Goal: Transaction & Acquisition: Purchase product/service

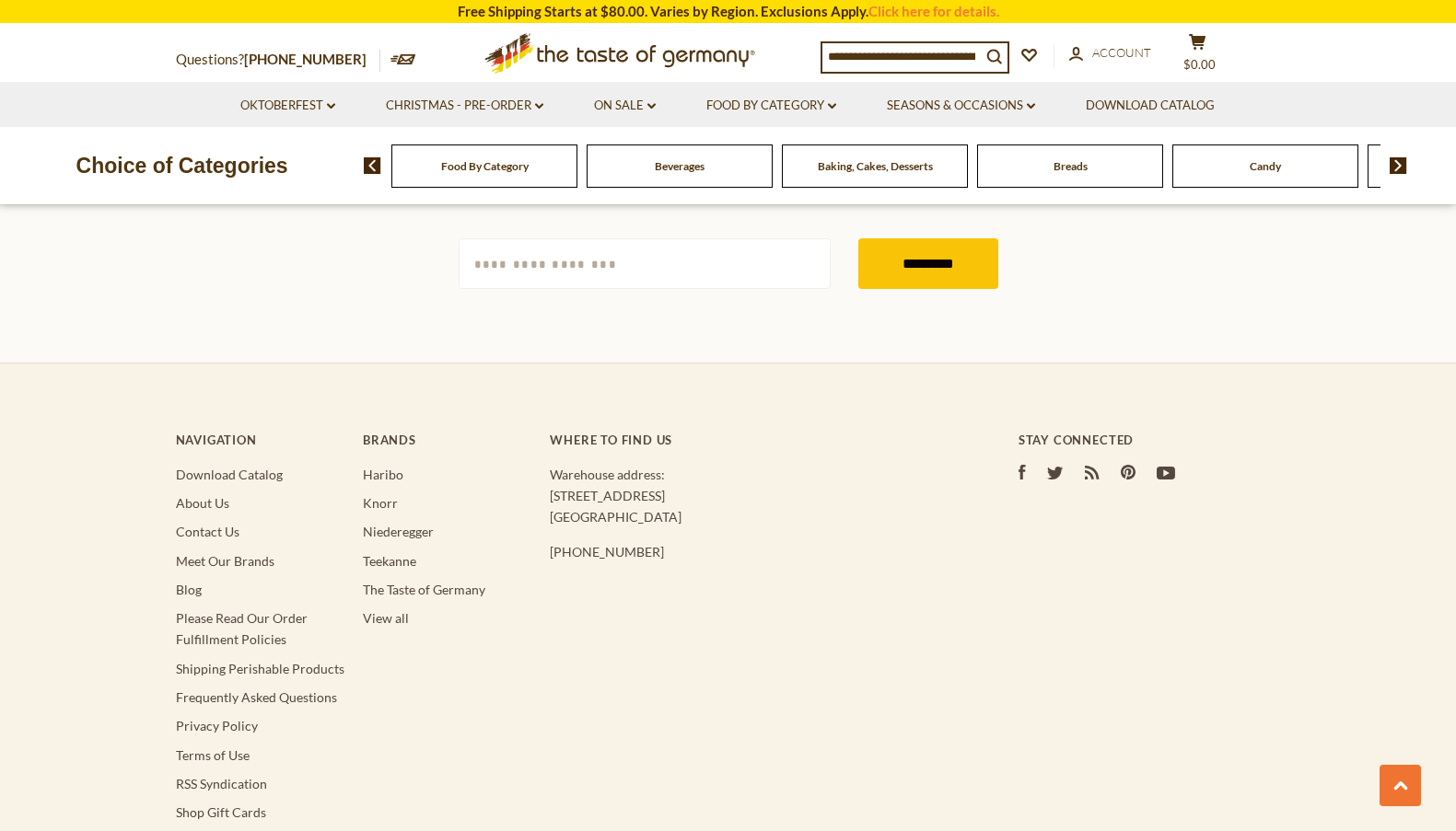
scroll to position [4625, 0]
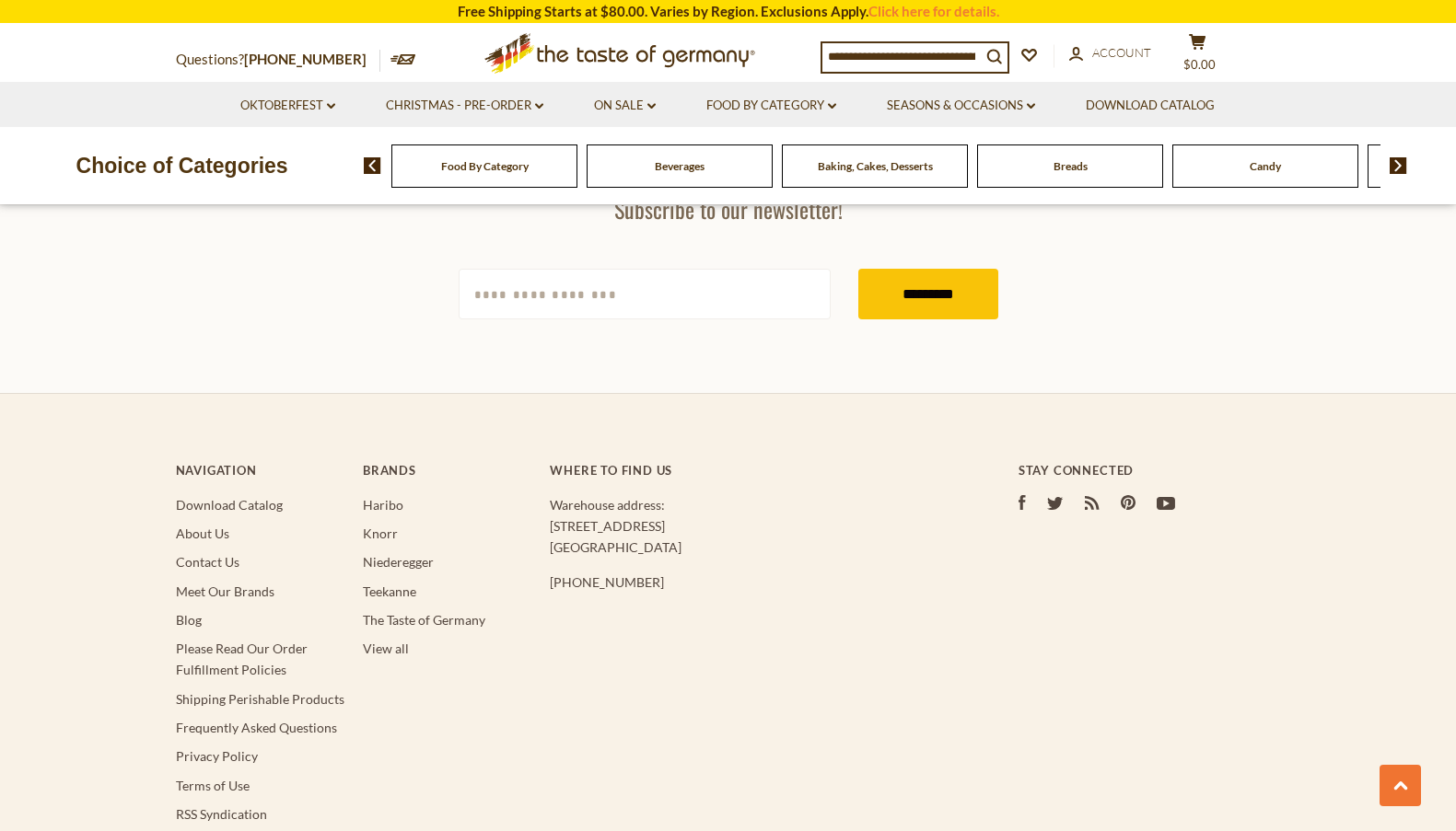
click at [190, 523] on li "About Us" at bounding box center [260, 533] width 169 height 22
click at [195, 526] on link "About Us" at bounding box center [202, 533] width 53 height 16
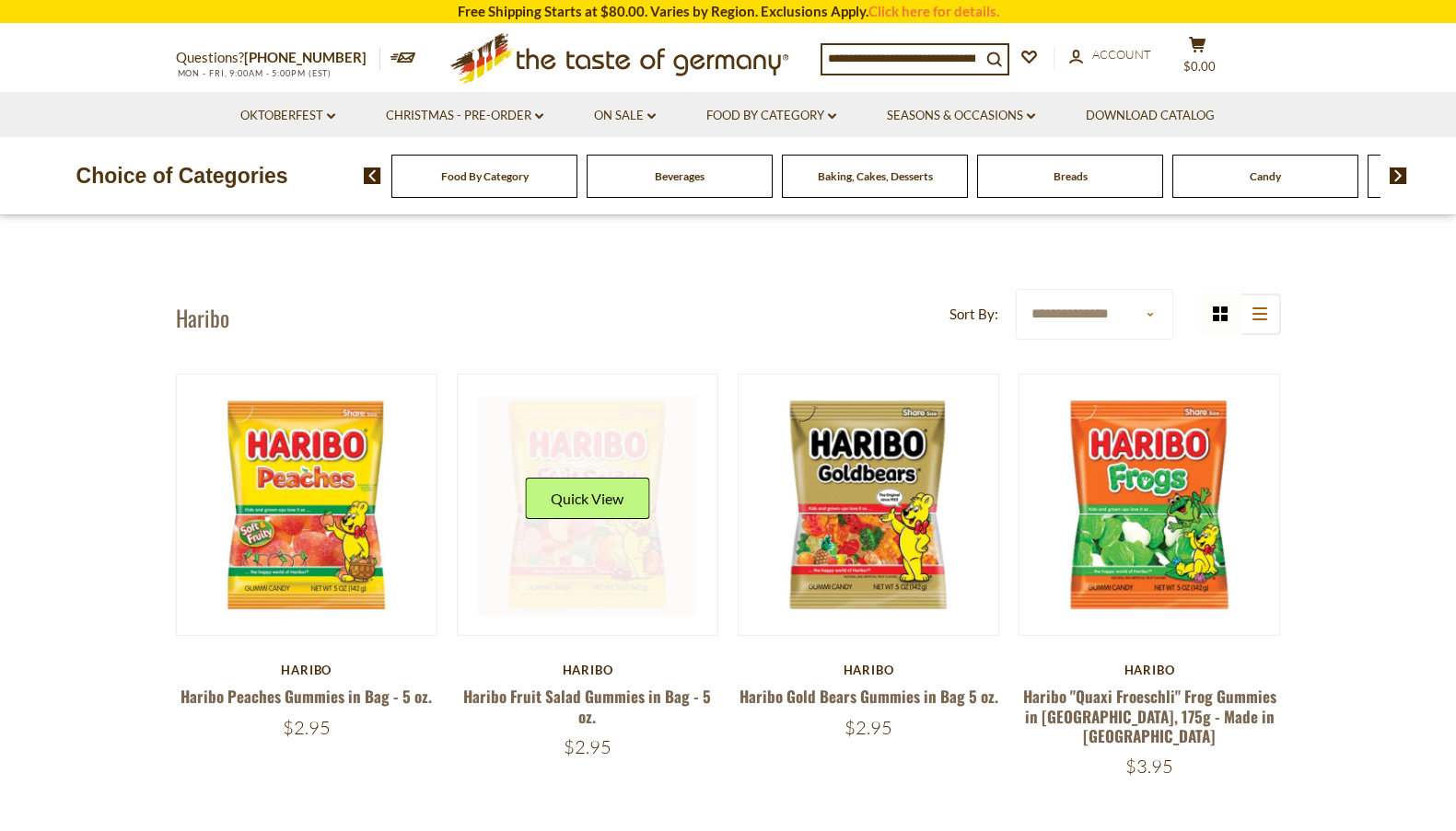
click at [601, 544] on link at bounding box center [587, 505] width 219 height 219
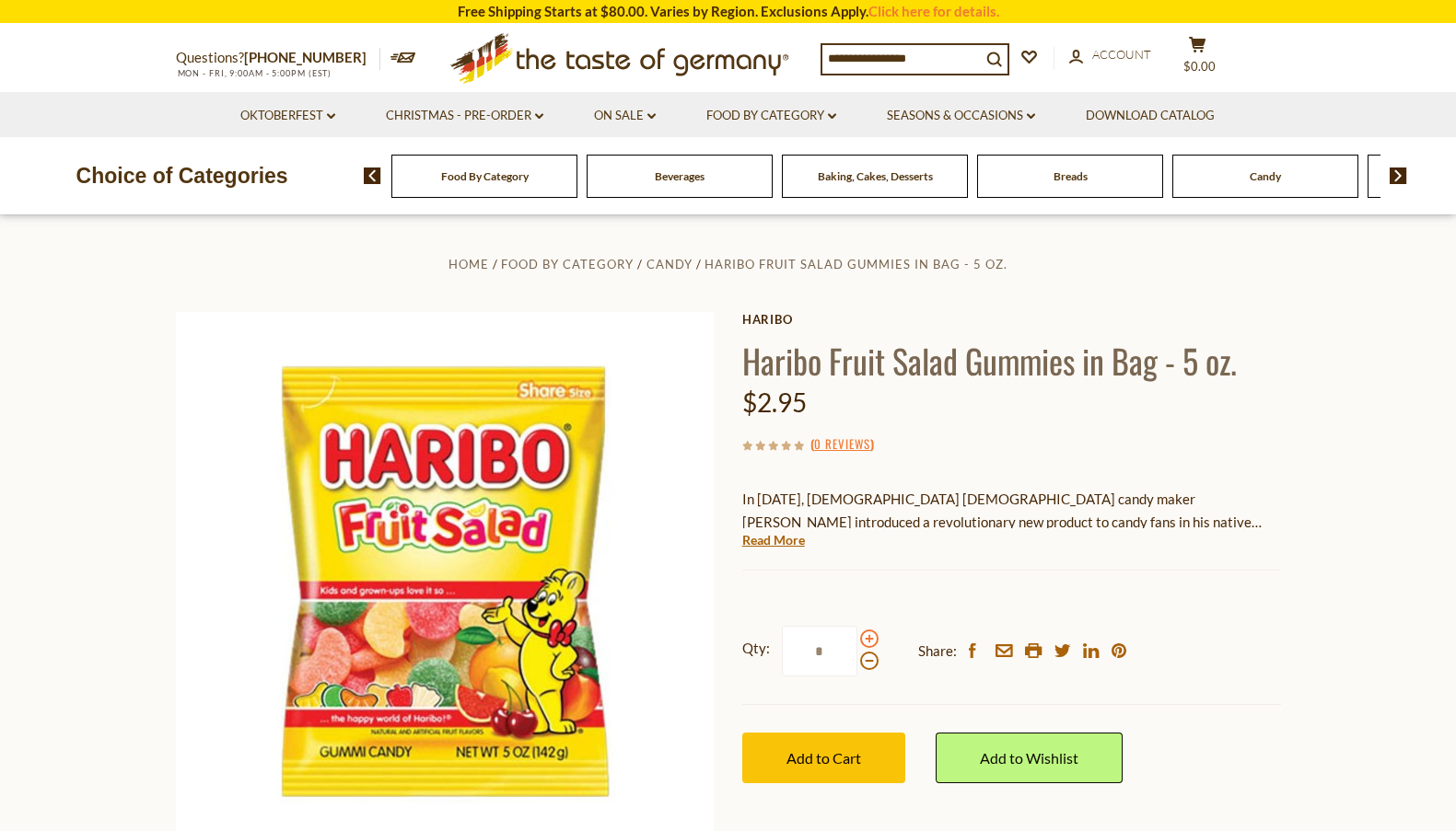
click at [873, 642] on span at bounding box center [870, 639] width 19 height 19
click at [858, 642] on input "*" at bounding box center [819, 651] width 76 height 51
type input "*"
click at [861, 752] on span "Add to Cart" at bounding box center [824, 758] width 75 height 18
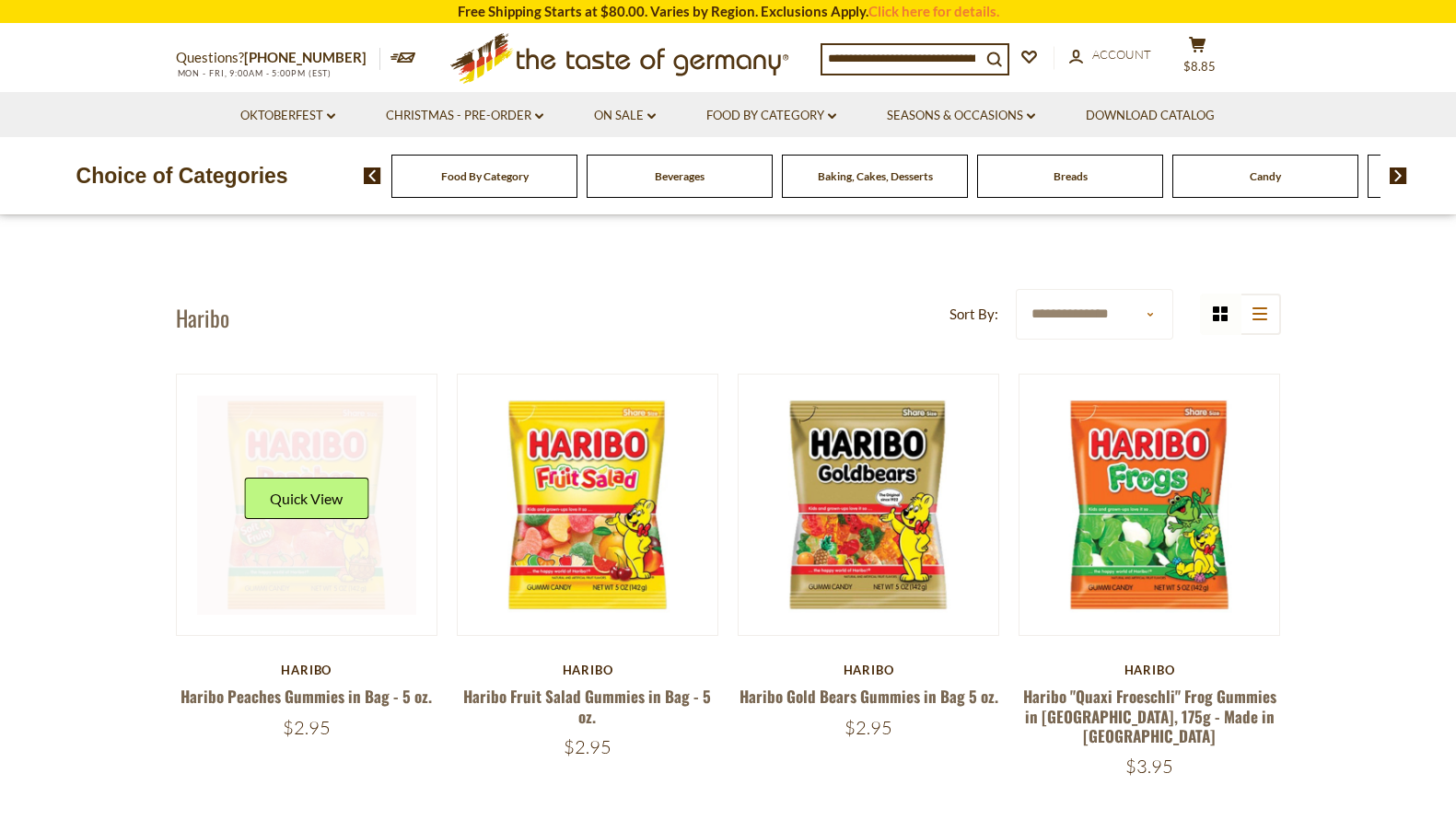
click at [259, 530] on div "Quick View" at bounding box center [306, 504] width 125 height 55
click at [337, 593] on link at bounding box center [306, 505] width 219 height 219
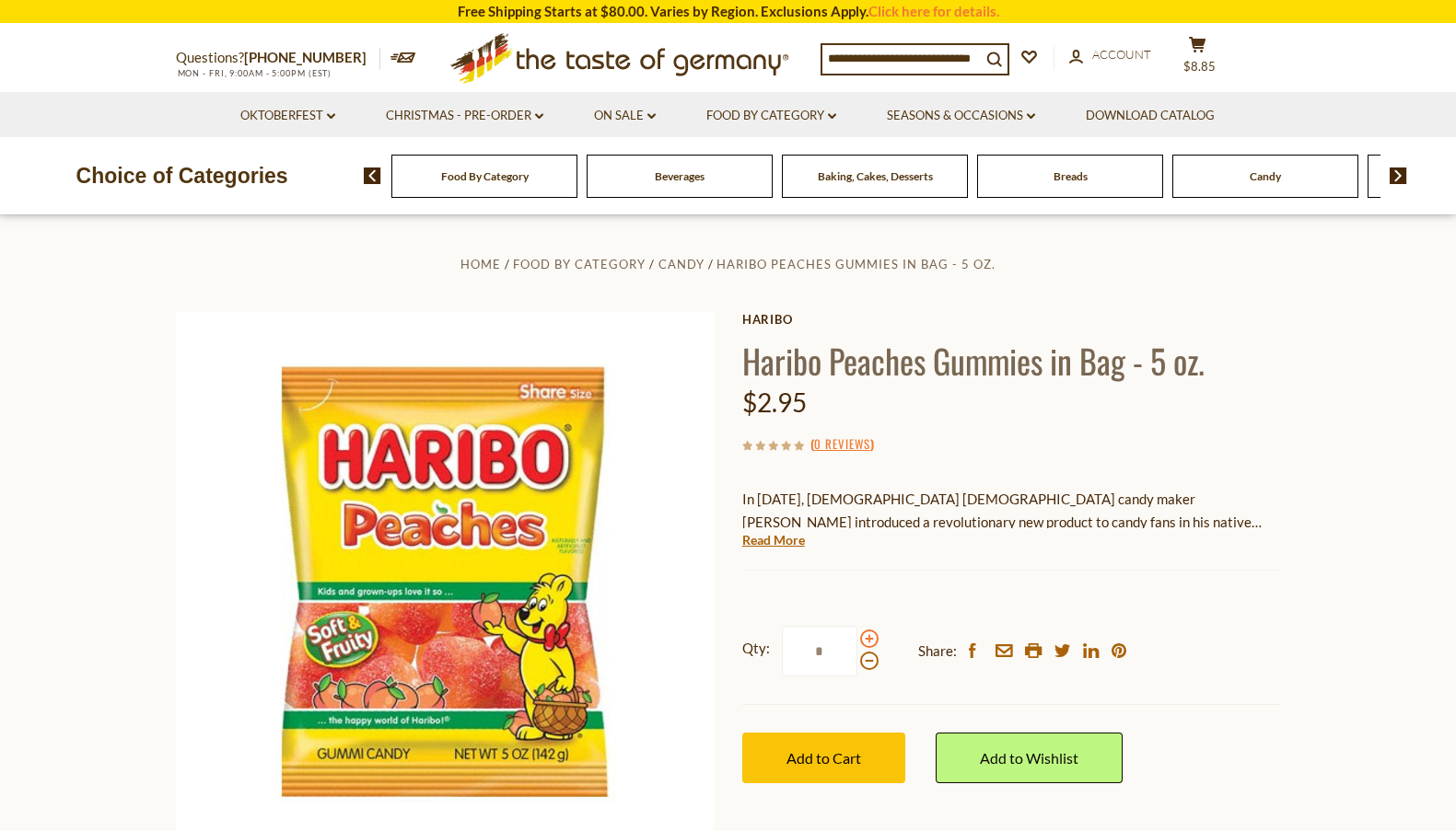
click at [872, 643] on span at bounding box center [870, 639] width 19 height 19
click at [858, 643] on input "*" at bounding box center [819, 651] width 76 height 51
click at [866, 667] on span at bounding box center [870, 661] width 19 height 19
click at [858, 667] on input "*" at bounding box center [819, 651] width 76 height 51
drag, startPoint x: 840, startPoint y: 644, endPoint x: 744, endPoint y: 652, distance: 96.3
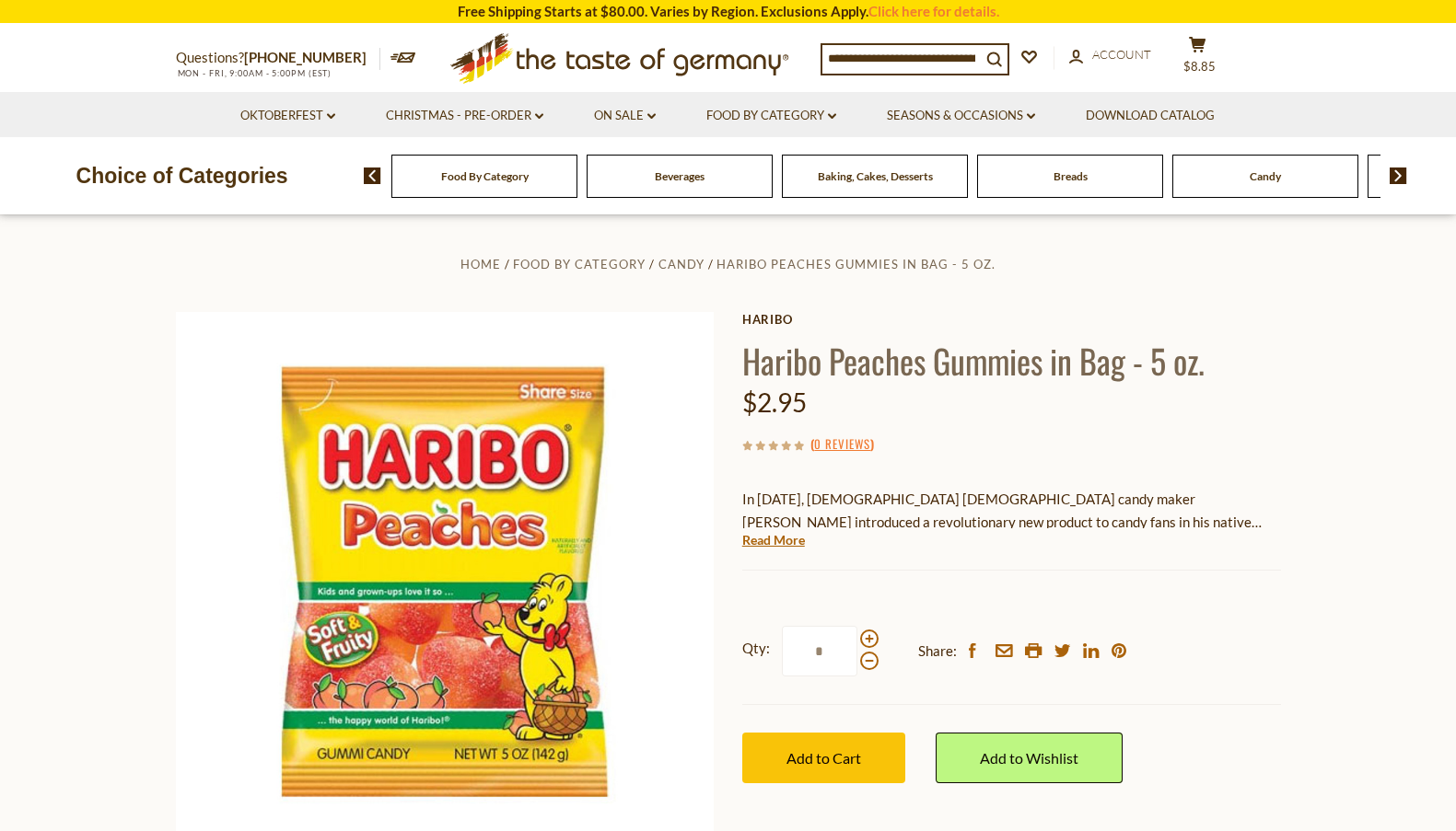
click at [744, 652] on label "Qty: *" at bounding box center [811, 651] width 137 height 51
click at [782, 652] on input "*" at bounding box center [819, 651] width 76 height 51
type input "*"
click at [781, 751] on button "Add to Cart" at bounding box center [824, 758] width 163 height 51
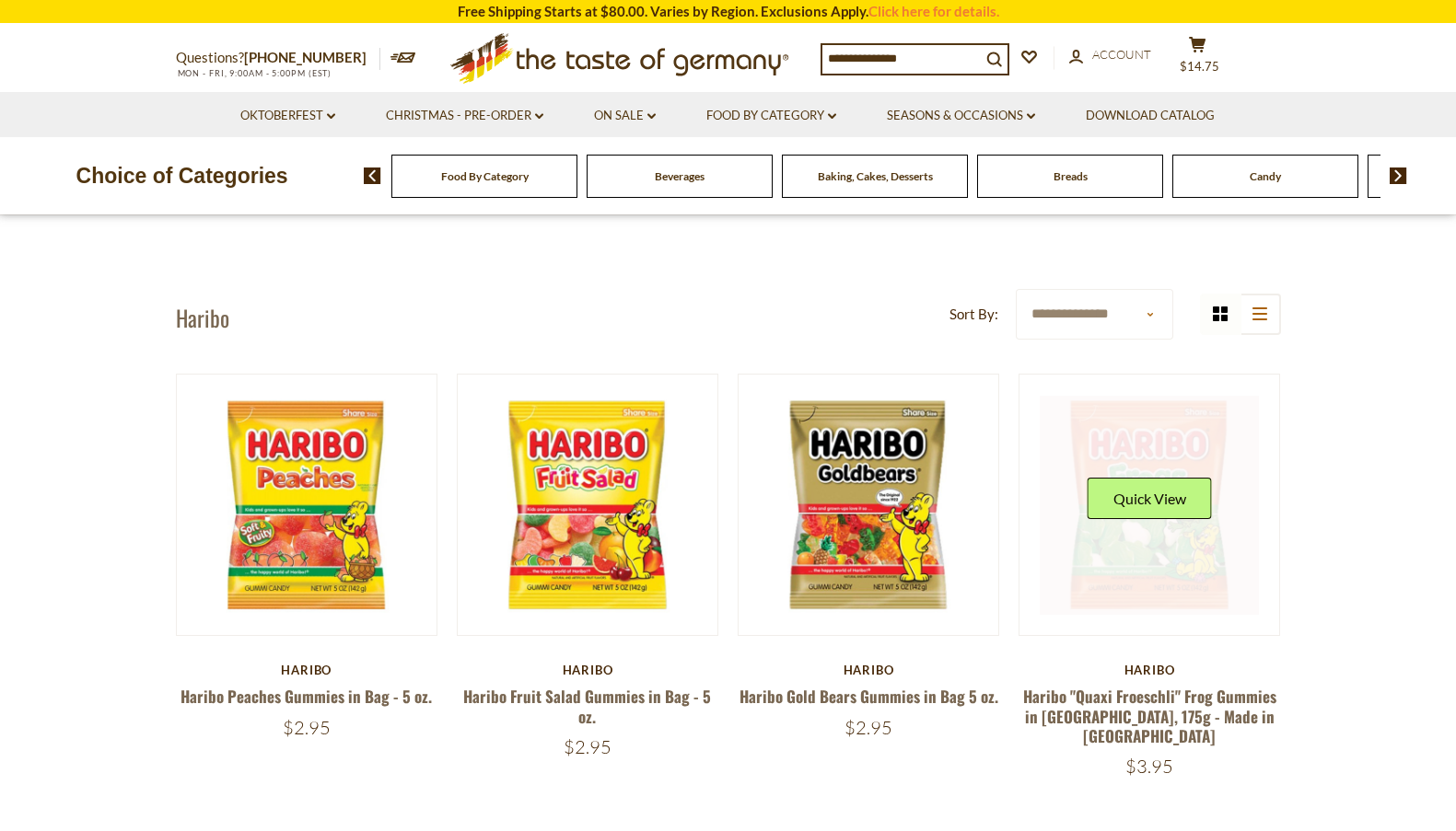
click at [1178, 519] on div "Quick View" at bounding box center [1149, 504] width 125 height 55
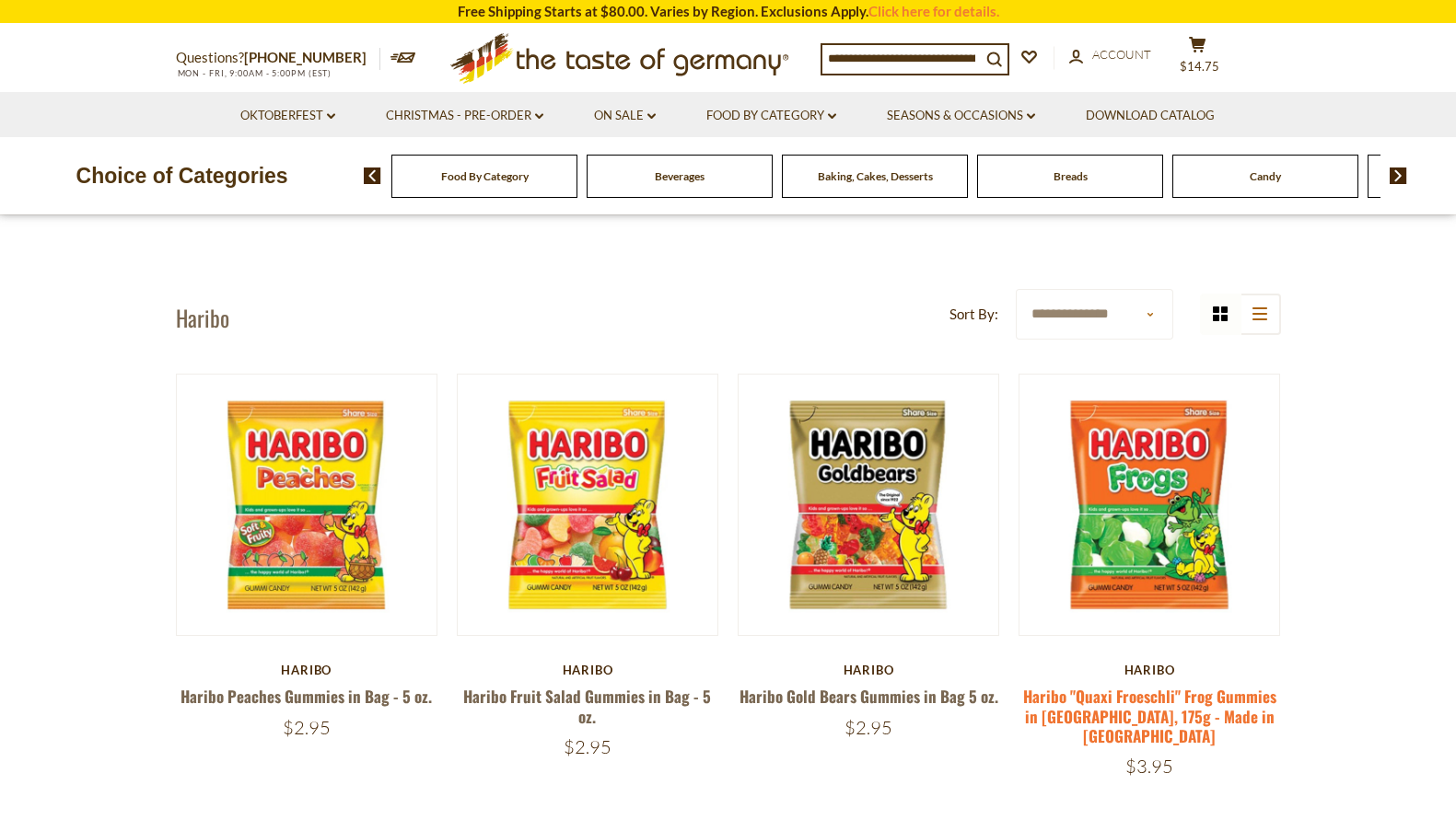
click at [1120, 694] on link "Haribo "Quaxi Froeschli" Frog Gummies in [GEOGRAPHIC_DATA], 175g - Made in [GEO…" at bounding box center [1150, 716] width 253 height 63
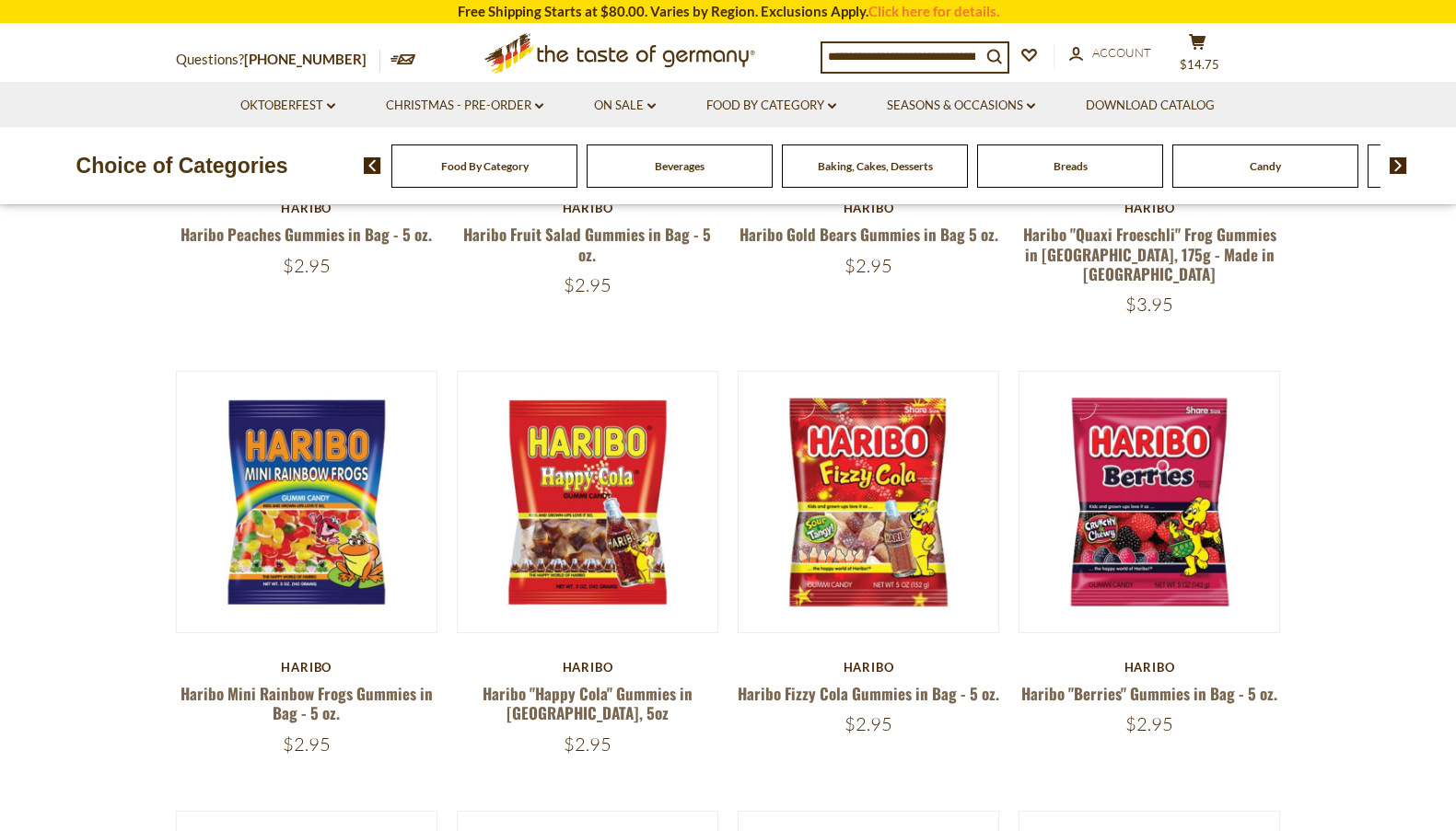
scroll to position [460, 0]
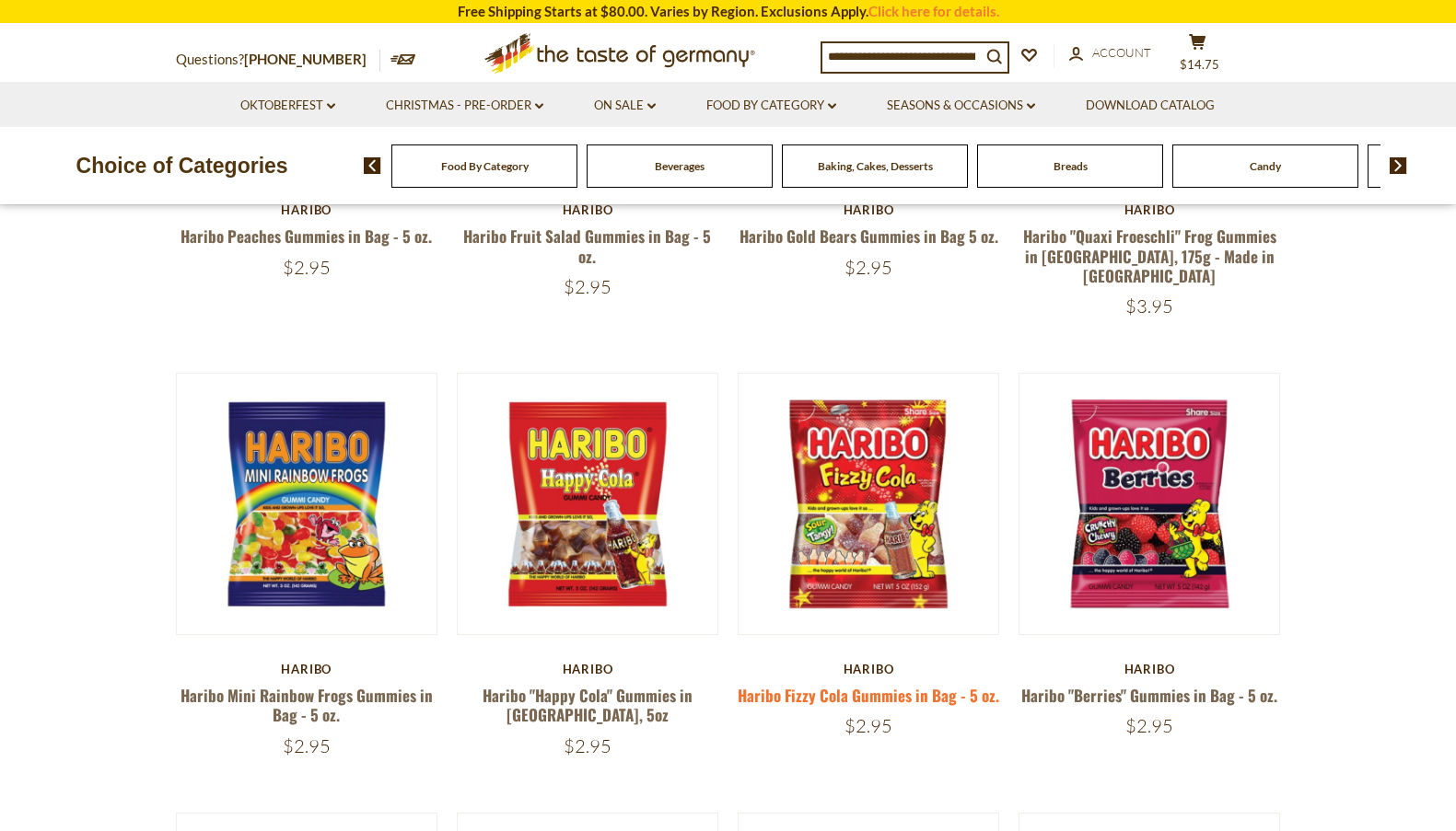
click at [849, 684] on link "Haribo Fizzy Cola Gummies in Bag - 5 oz." at bounding box center [868, 695] width 261 height 23
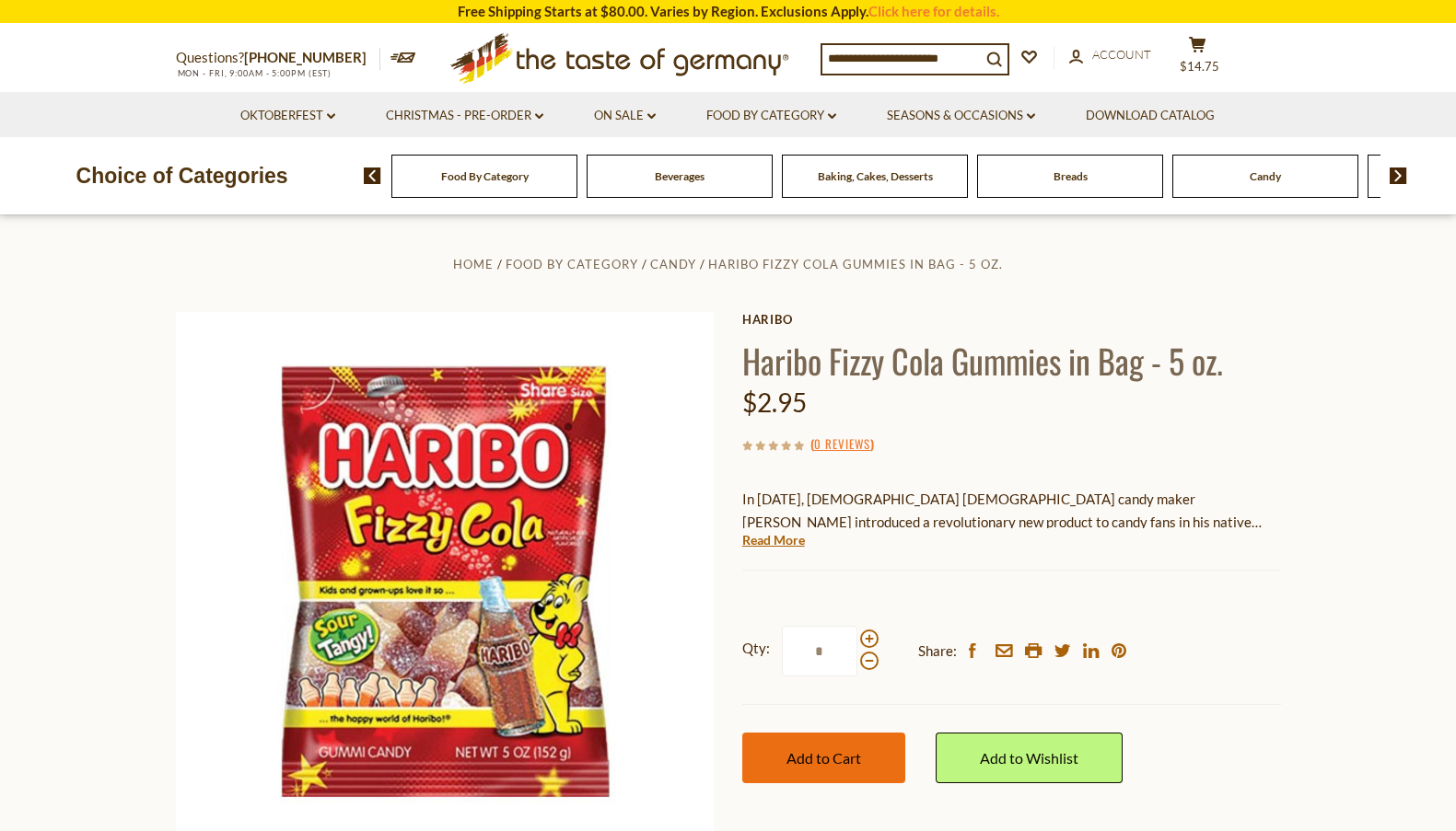
click at [841, 751] on span "Add to Cart" at bounding box center [824, 758] width 75 height 18
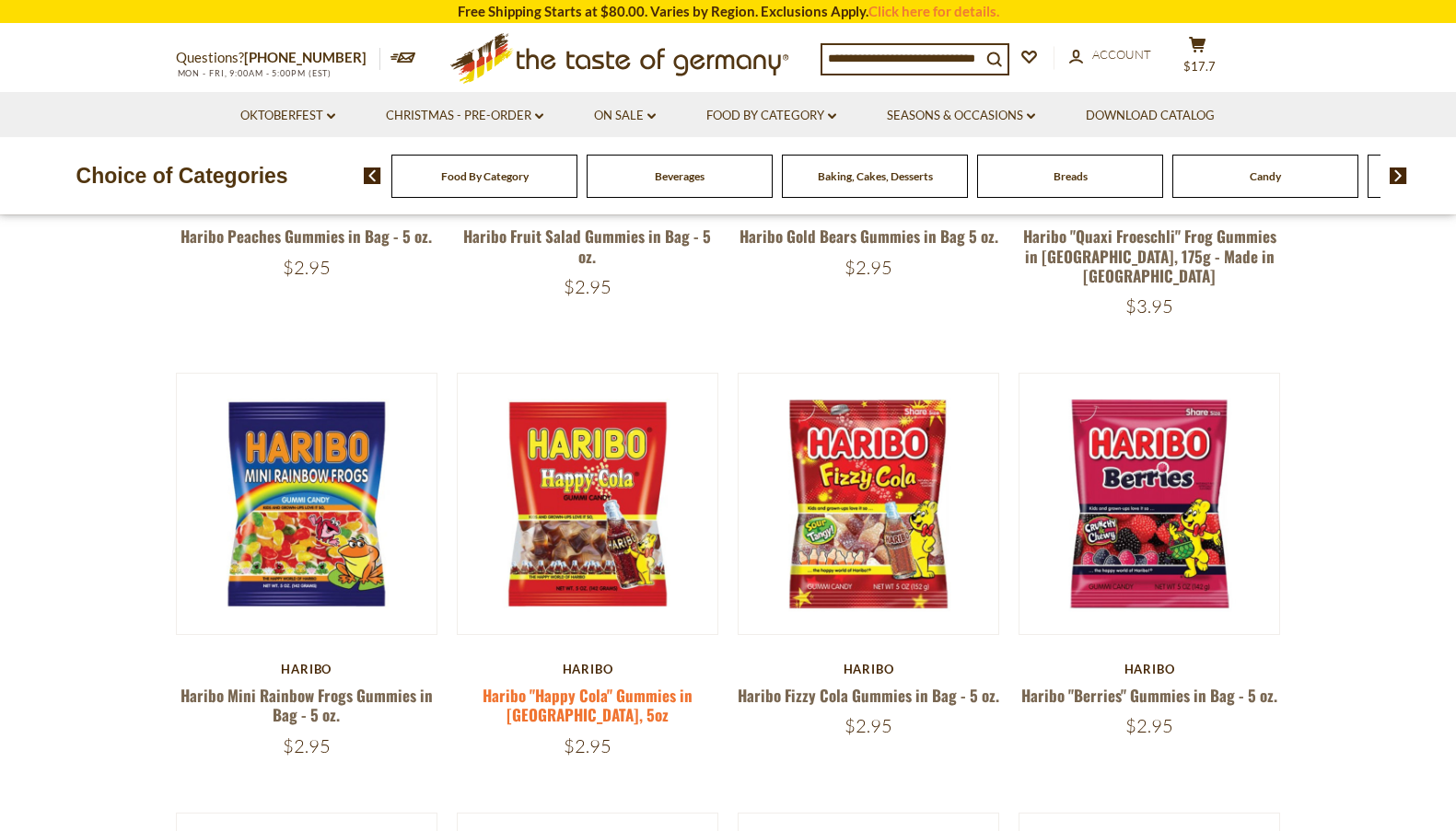
click at [616, 684] on link "Haribo "Happy Cola" Gummies in [GEOGRAPHIC_DATA], 5oz" at bounding box center [587, 705] width 210 height 42
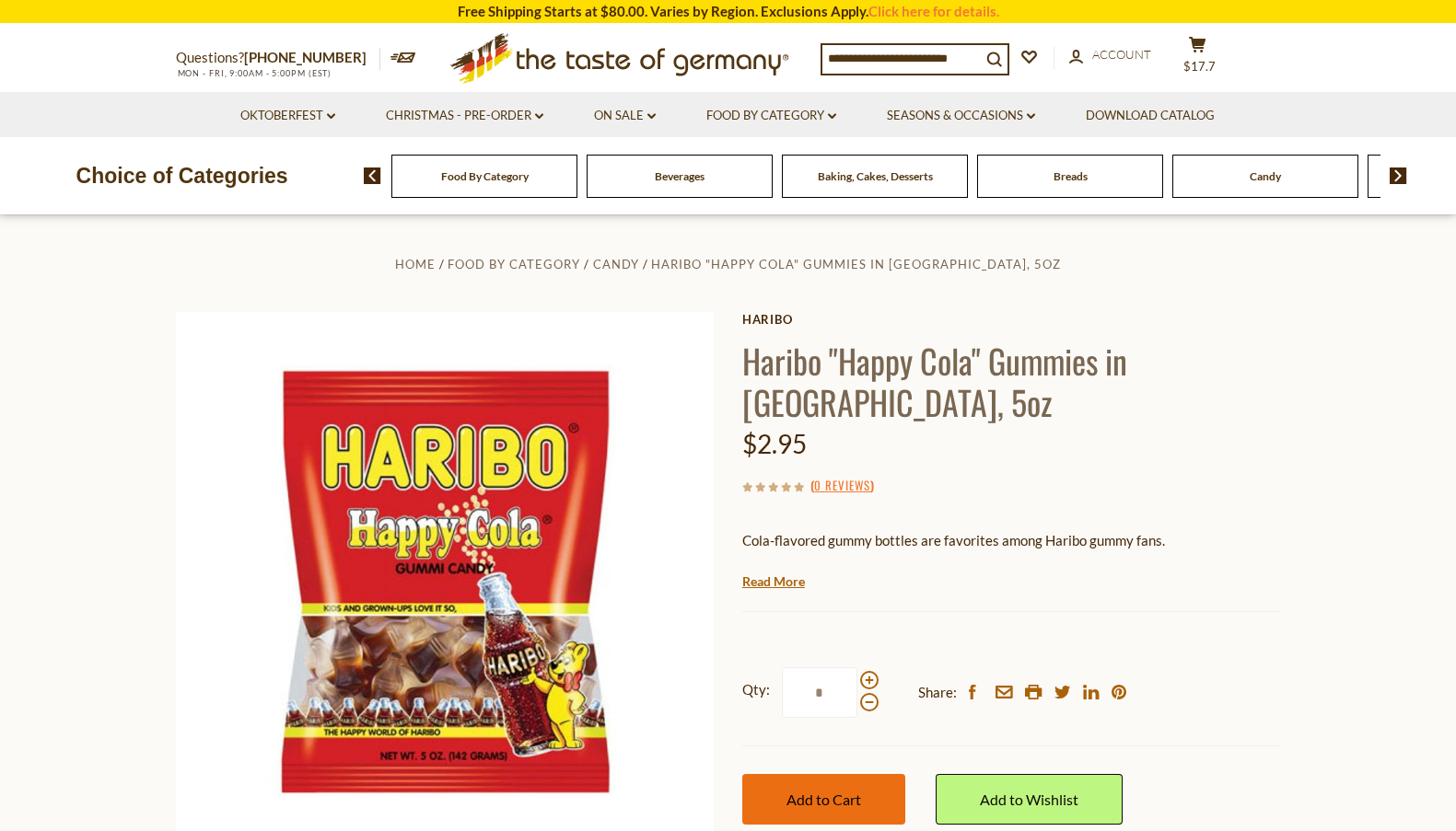
click at [818, 791] on span "Add to Cart" at bounding box center [824, 799] width 75 height 18
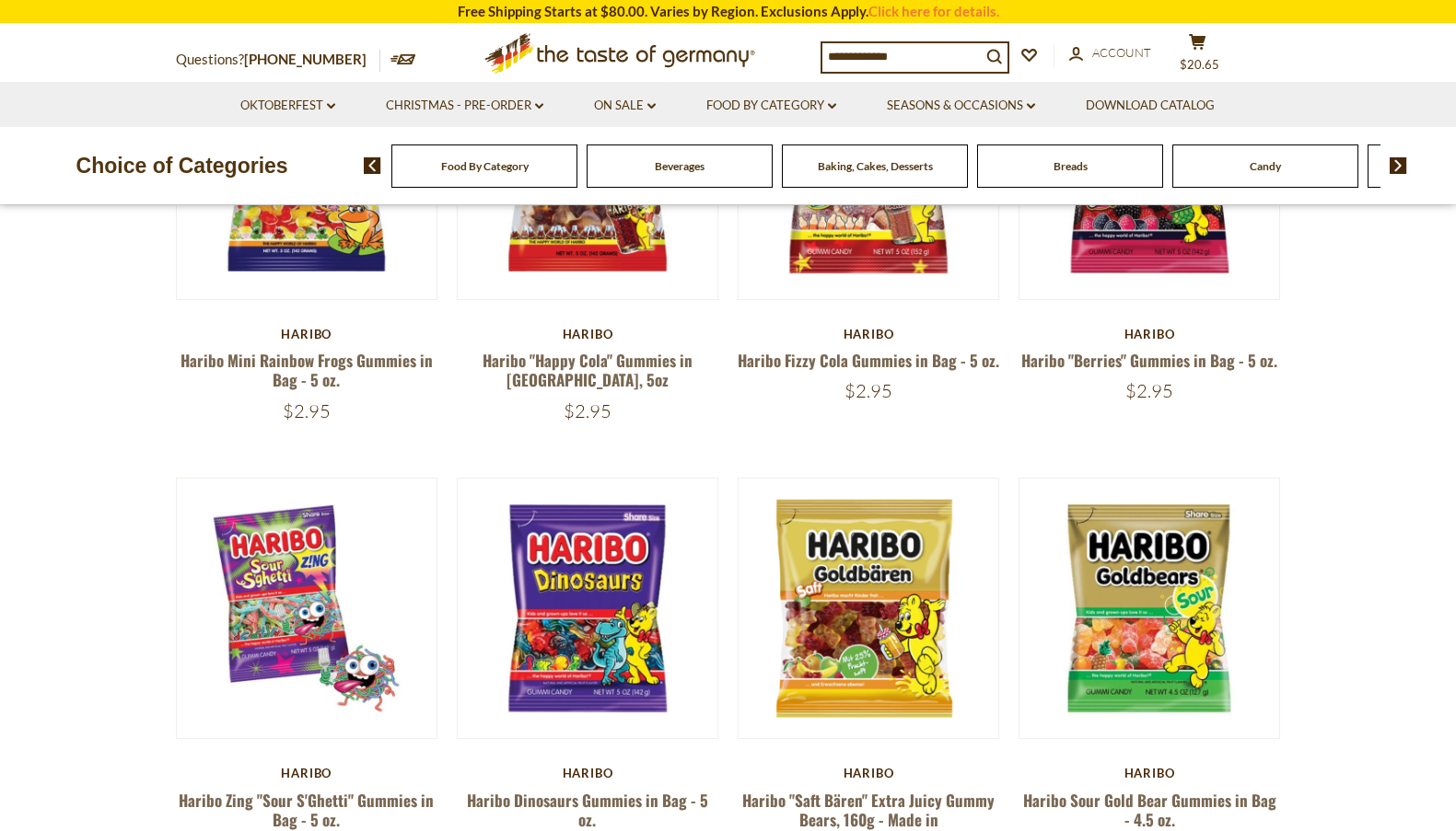
scroll to position [828, 0]
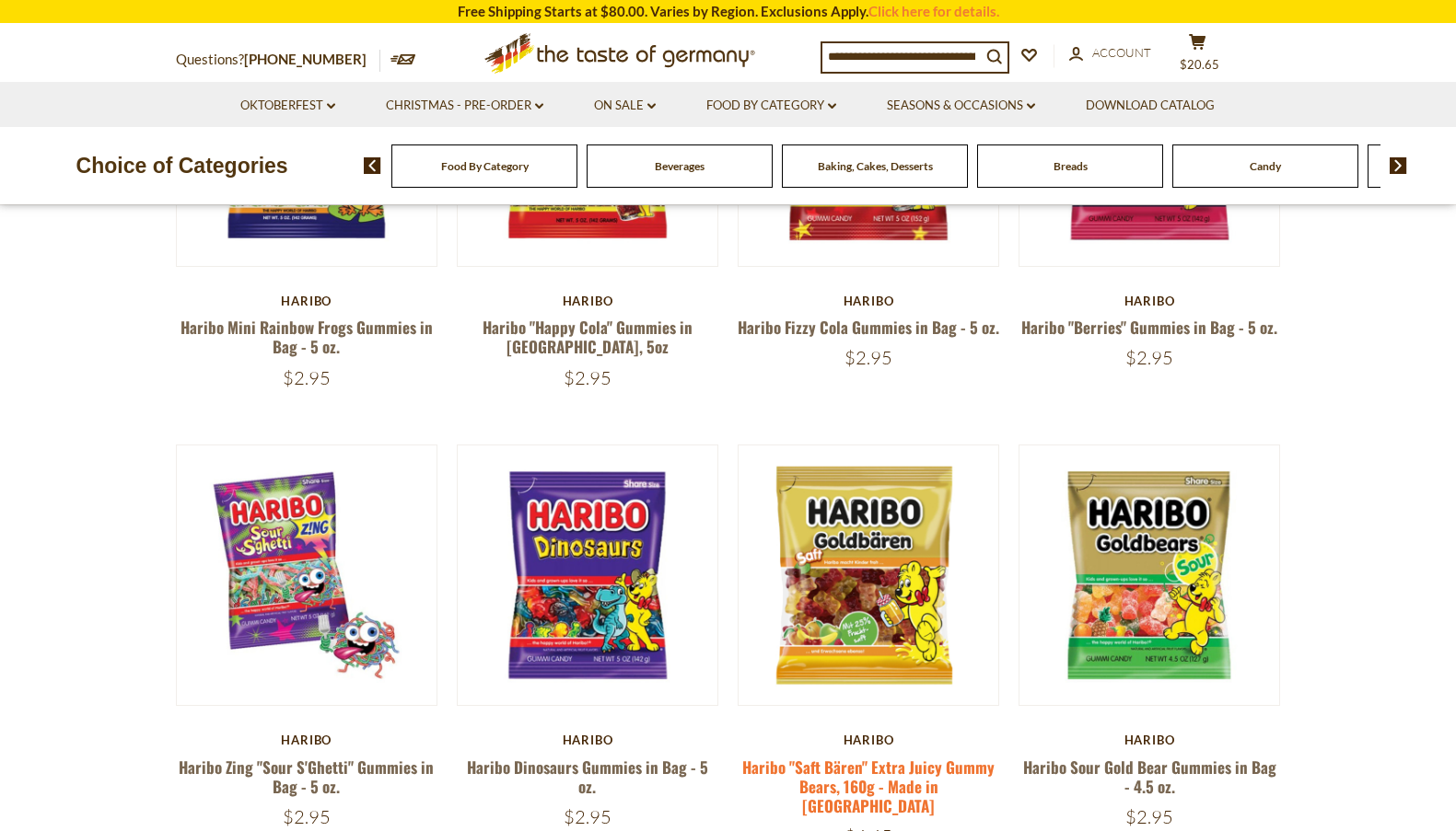
click at [828, 755] on link "Haribo "Saft Bären" Extra Juicy Gummy Bears, 160g - Made in [GEOGRAPHIC_DATA]" at bounding box center [868, 786] width 252 height 63
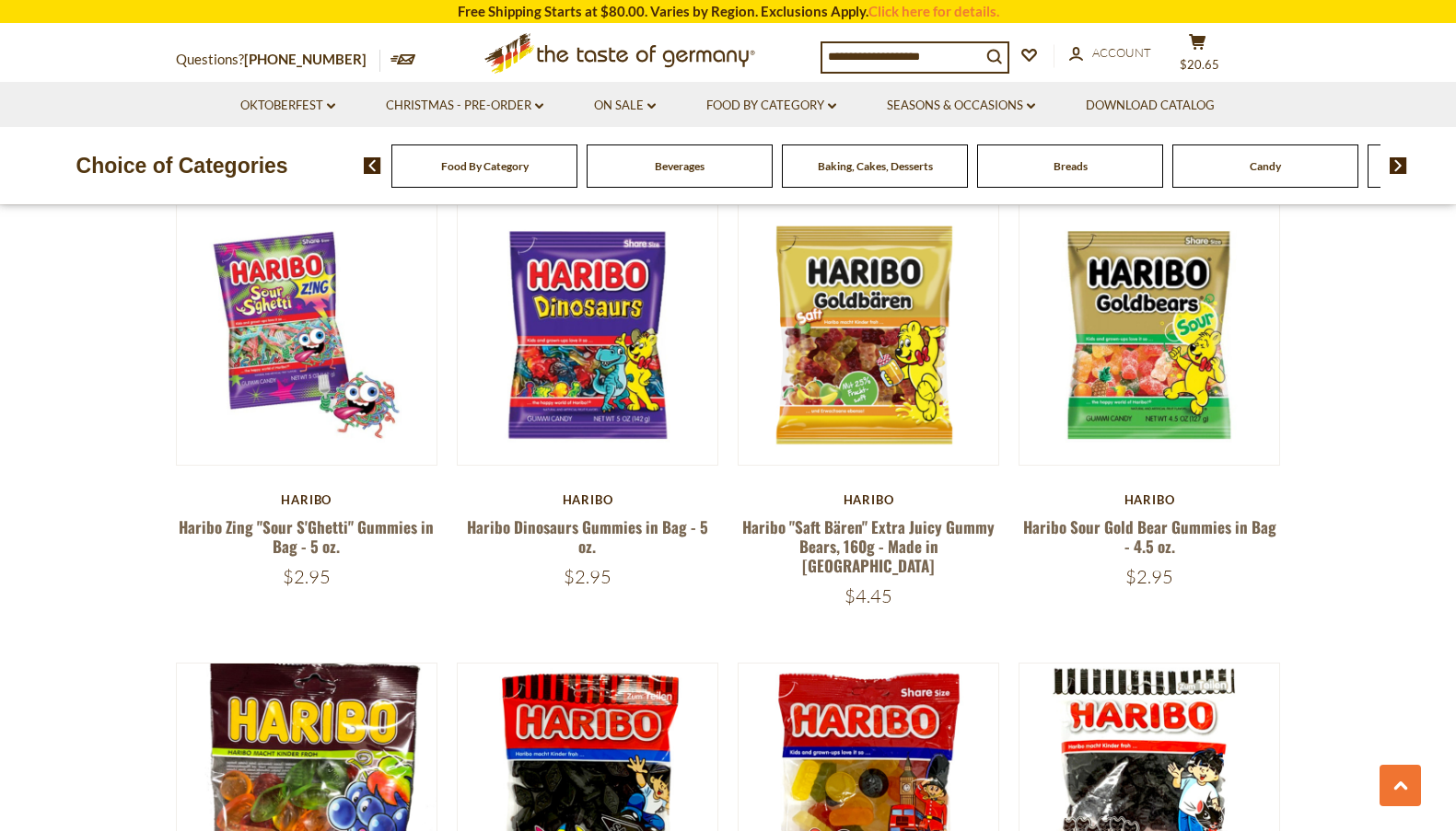
scroll to position [1104, 0]
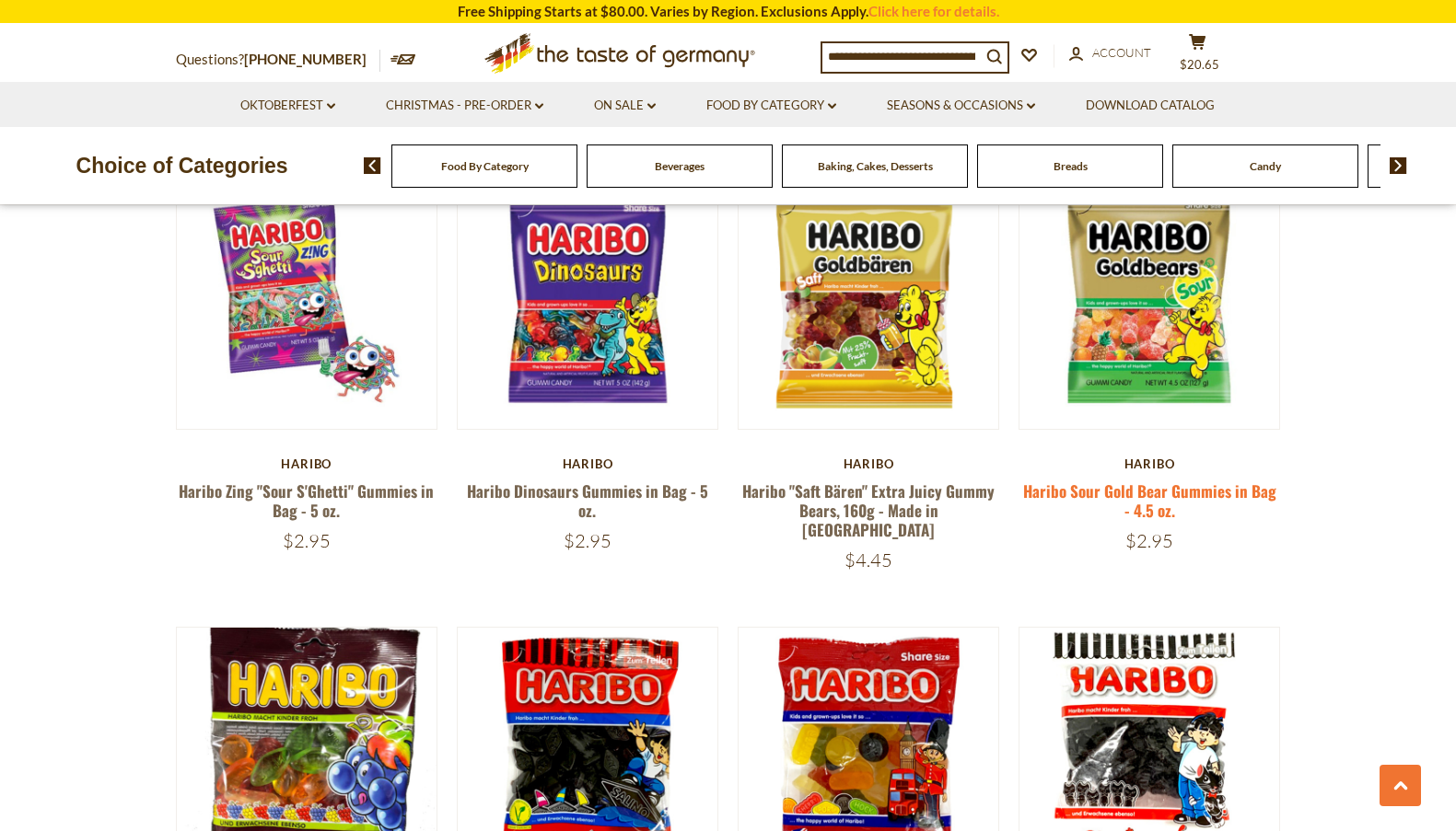
click at [1191, 479] on link "Haribo Sour Gold Bear Gummies in Bag - 4.5 oz." at bounding box center [1150, 500] width 253 height 42
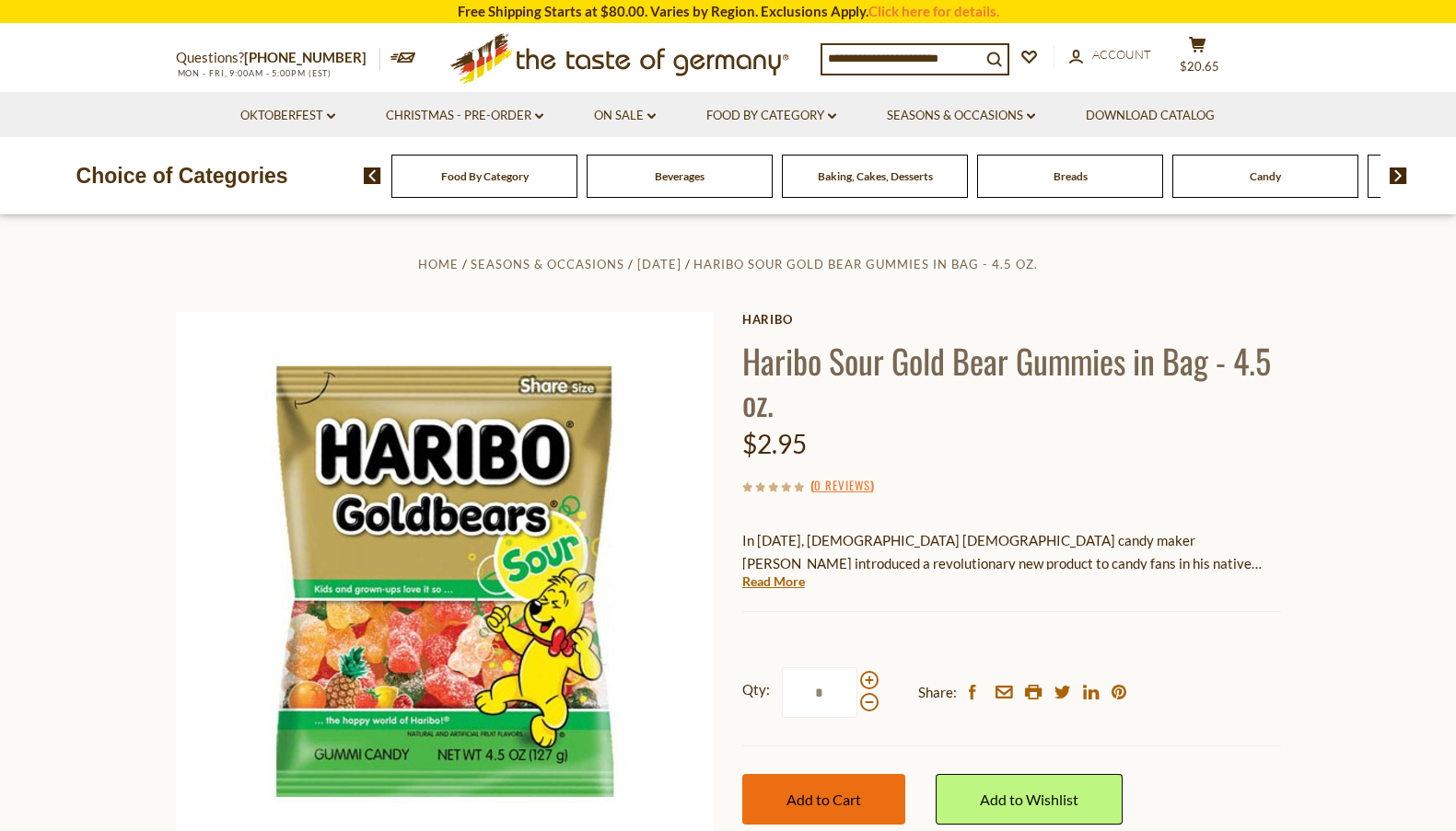
click at [820, 808] on span "Add to Cart" at bounding box center [824, 799] width 75 height 18
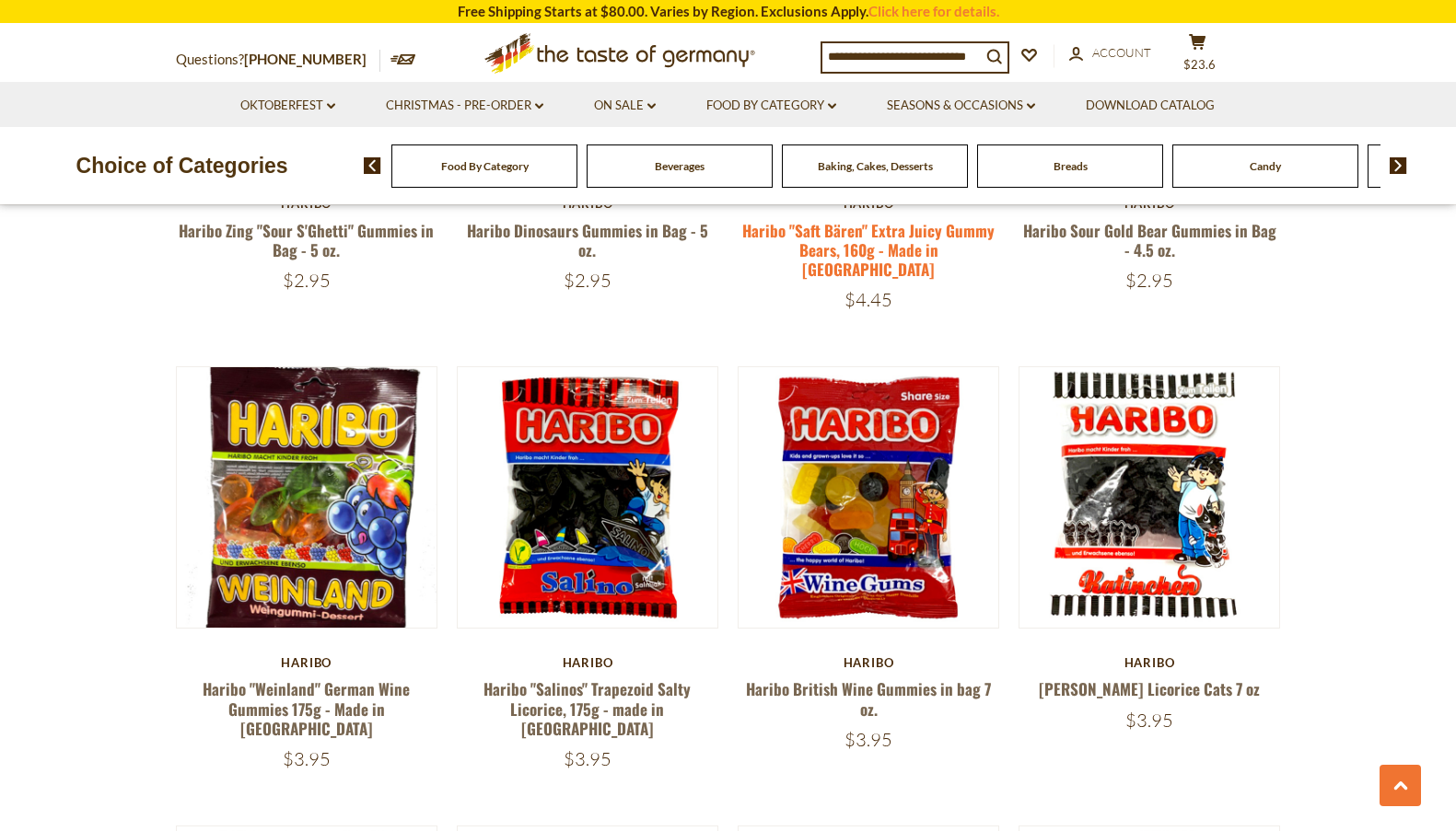
scroll to position [1380, 0]
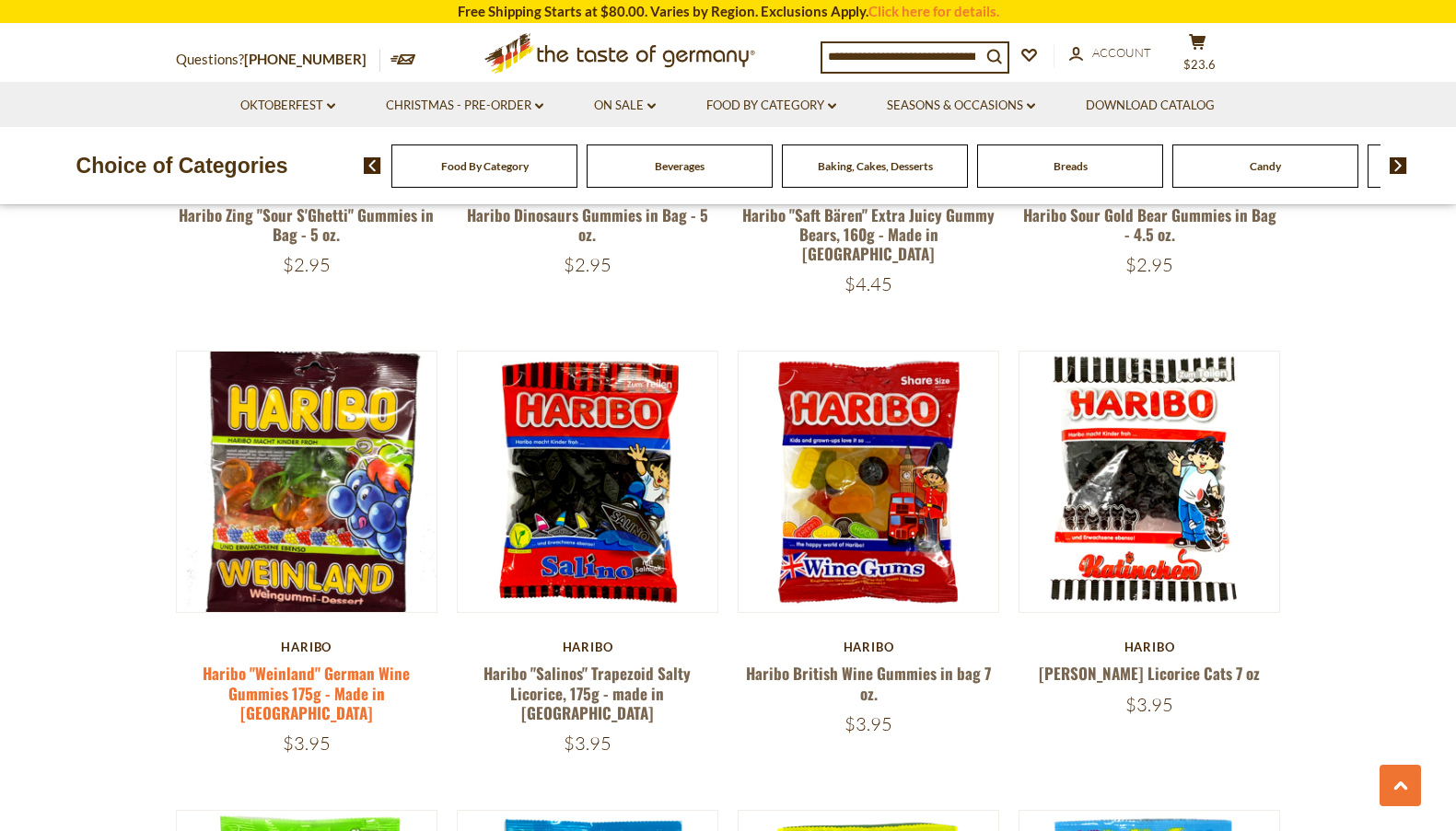
click at [341, 662] on link "Haribo "Weinland" German Wine Gummies 175g - Made in [GEOGRAPHIC_DATA]" at bounding box center [305, 692] width 207 height 63
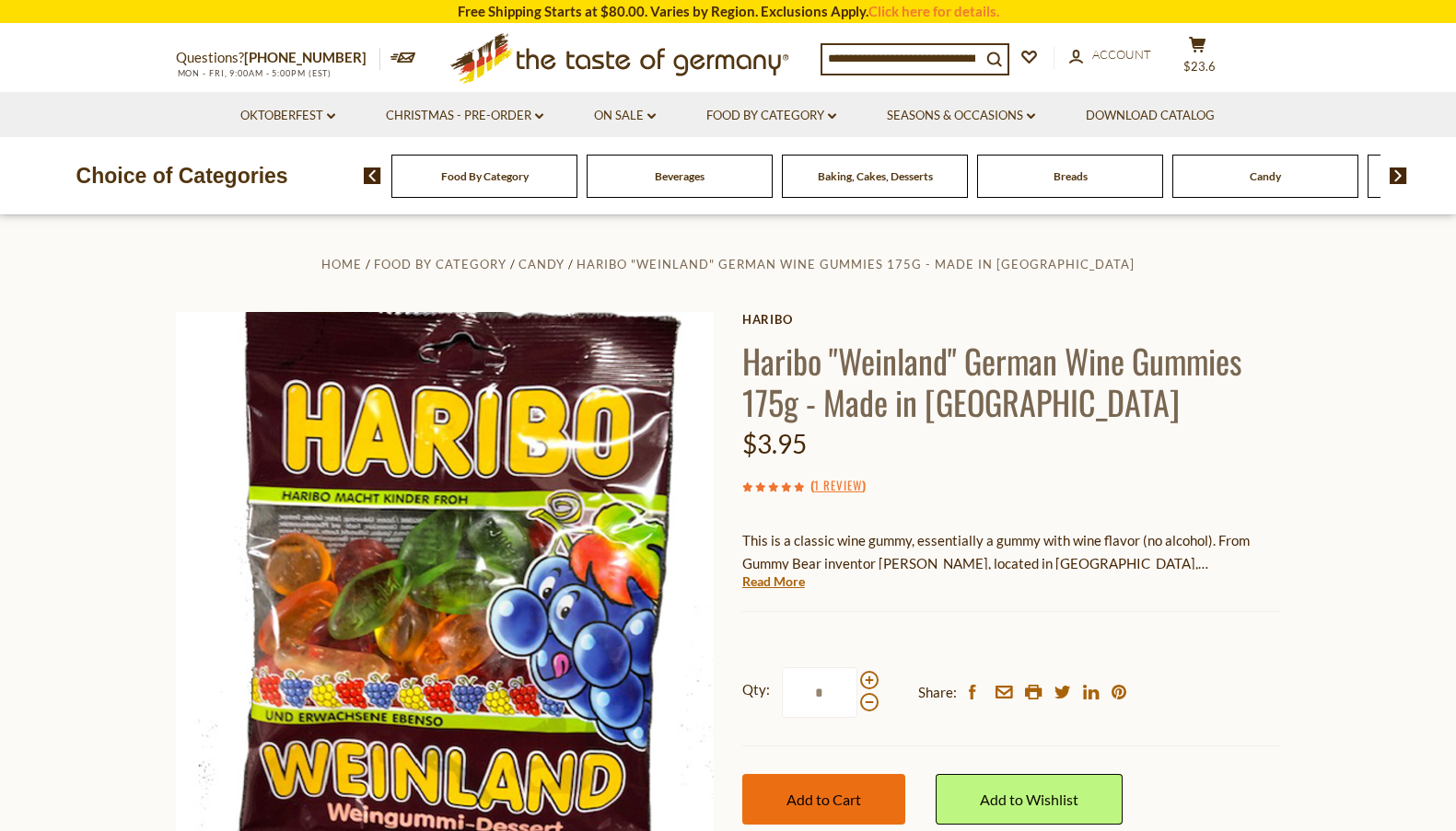
click at [779, 803] on button "Add to Cart" at bounding box center [824, 799] width 163 height 51
click at [773, 792] on button "Add to Cart" at bounding box center [824, 799] width 163 height 51
click at [820, 809] on button "Add to Cart" at bounding box center [824, 799] width 163 height 51
drag, startPoint x: 833, startPoint y: 695, endPoint x: 743, endPoint y: 695, distance: 90.0
click at [743, 695] on label "Qty: *" at bounding box center [811, 692] width 137 height 51
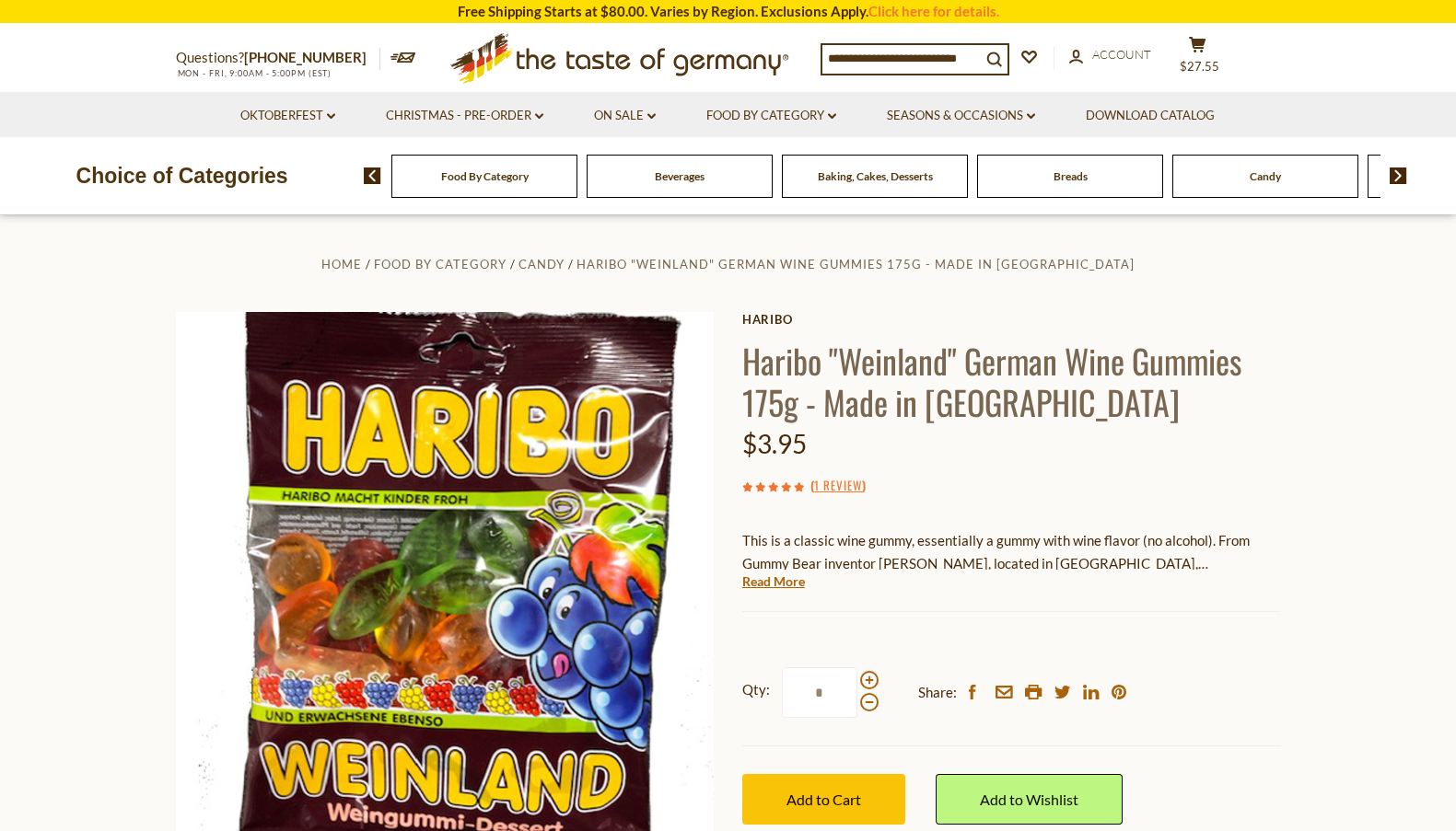
click at [782, 695] on input "*" at bounding box center [819, 692] width 76 height 51
click at [789, 804] on span "Add to Cart" at bounding box center [824, 799] width 75 height 18
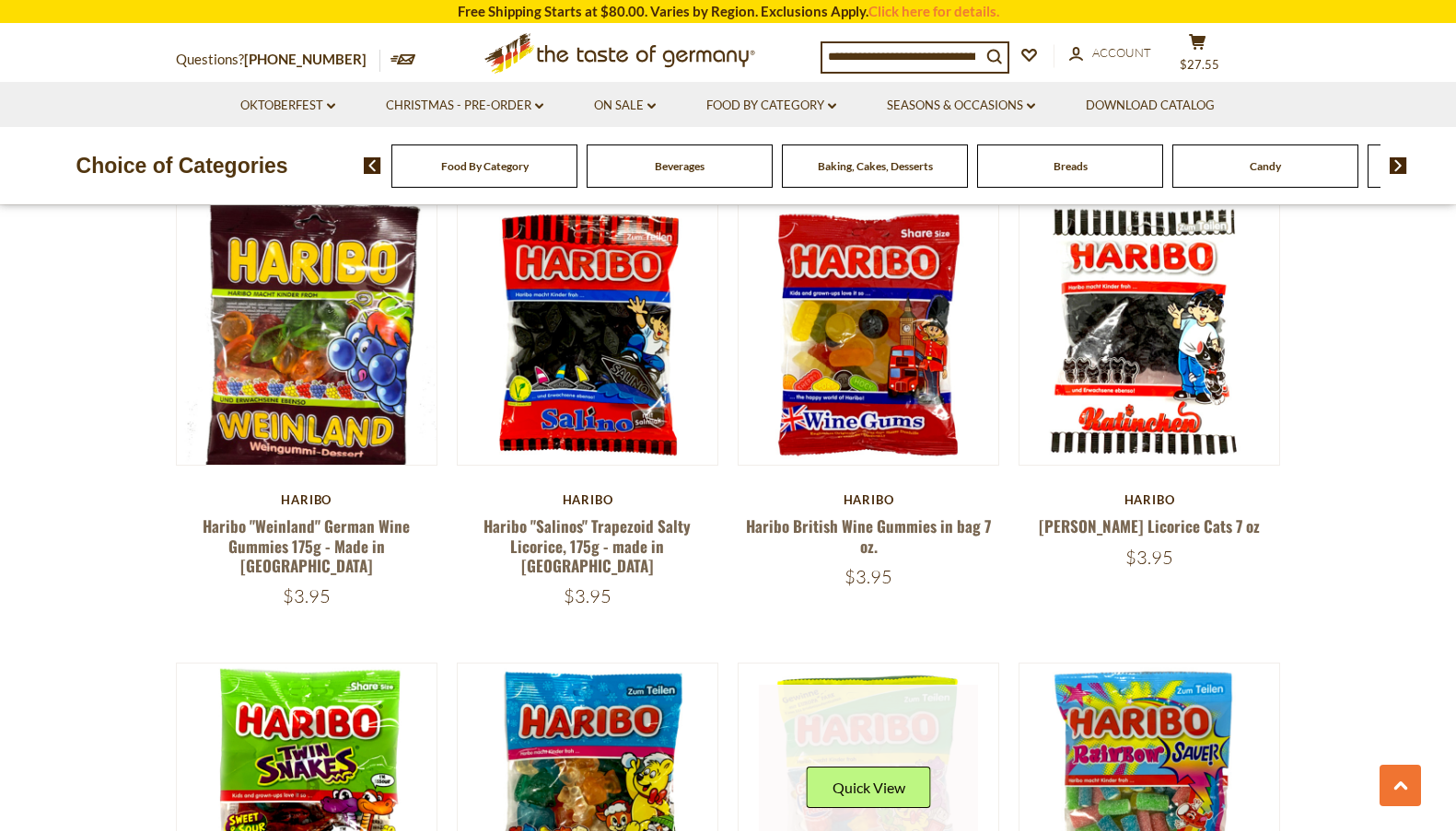
scroll to position [1495, 0]
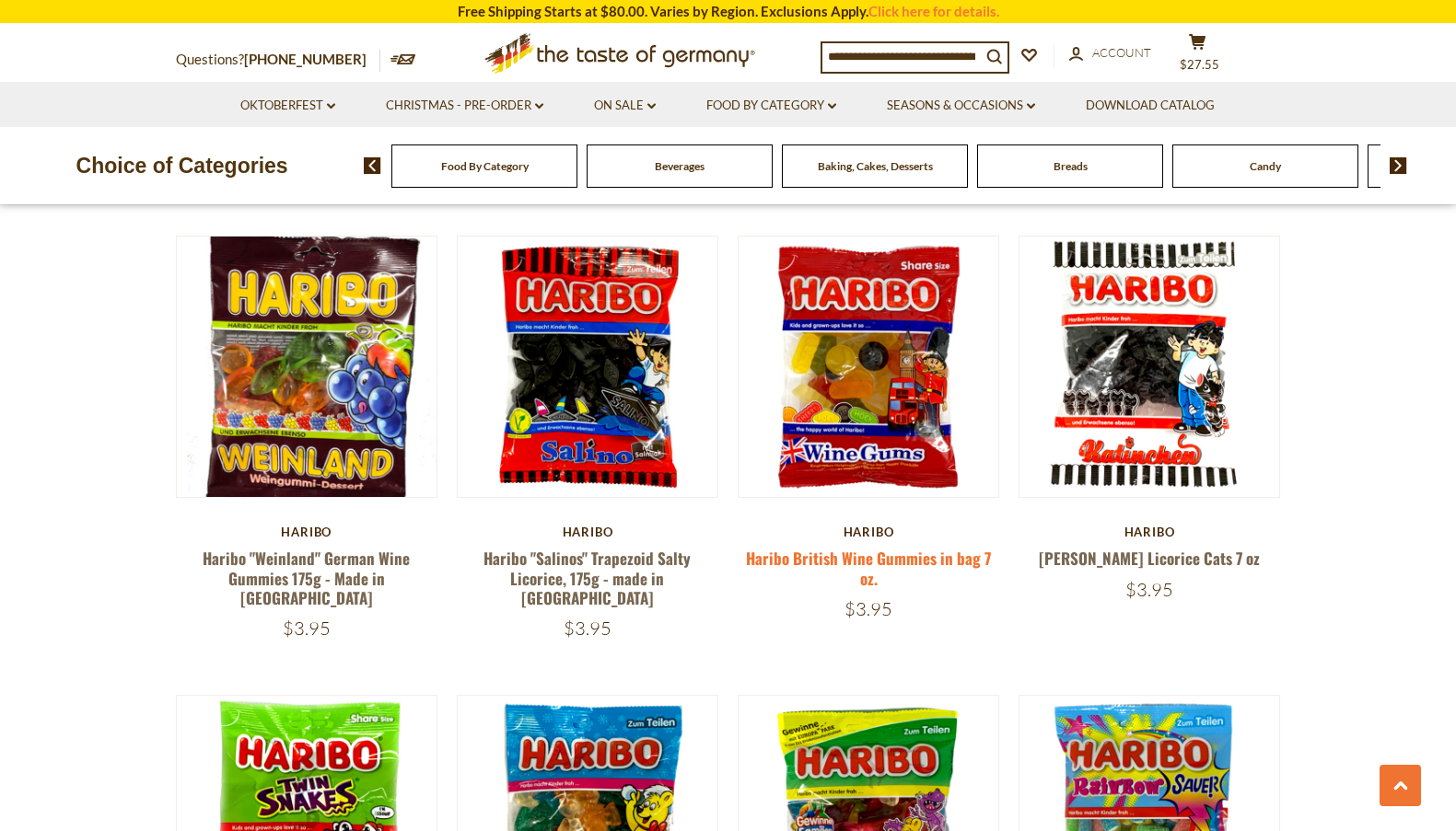
click at [914, 547] on link "Haribo British Wine Gummies in bag 7 oz." at bounding box center [869, 567] width 245 height 42
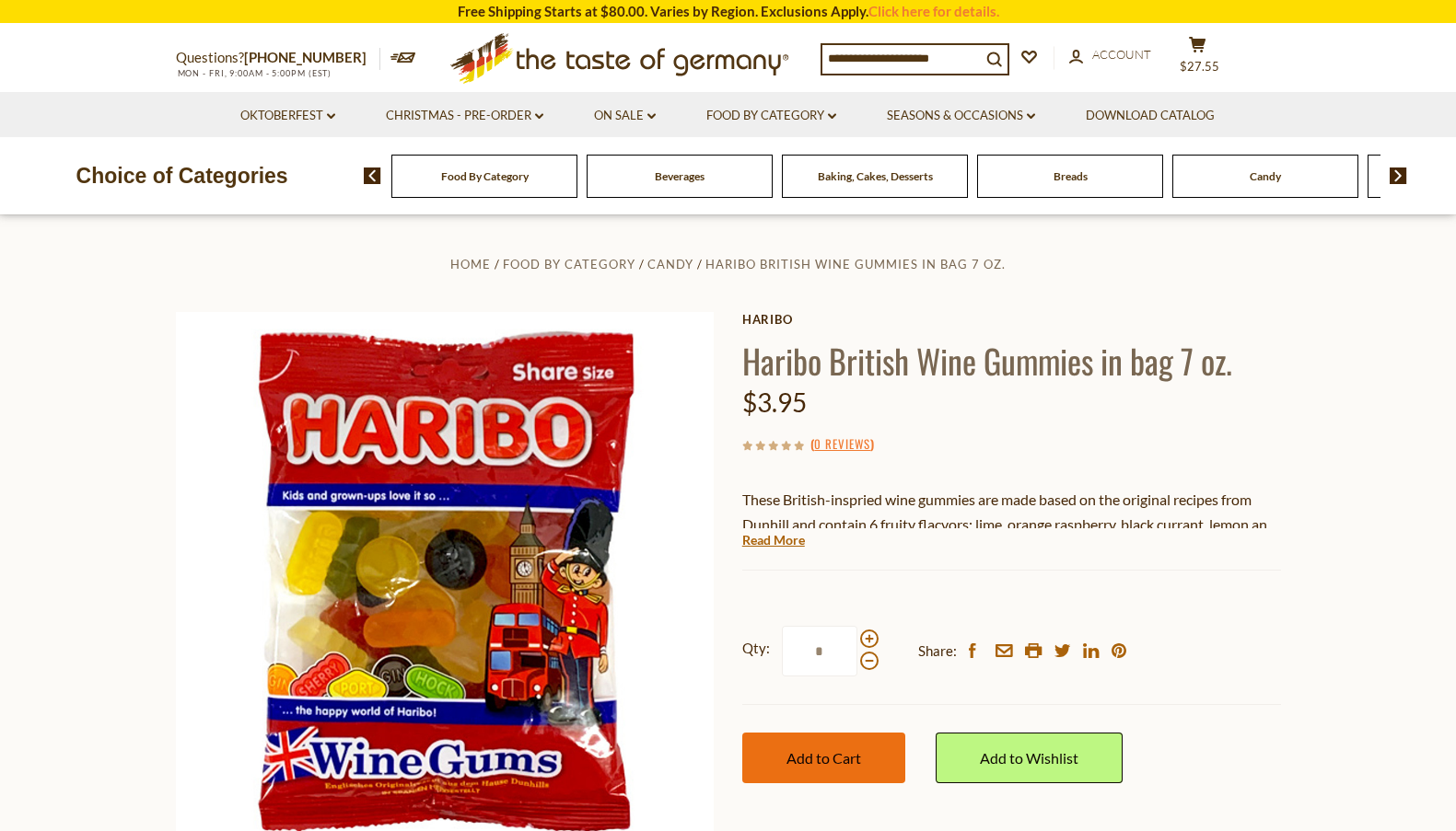
click at [752, 764] on button "Add to Cart" at bounding box center [824, 758] width 163 height 51
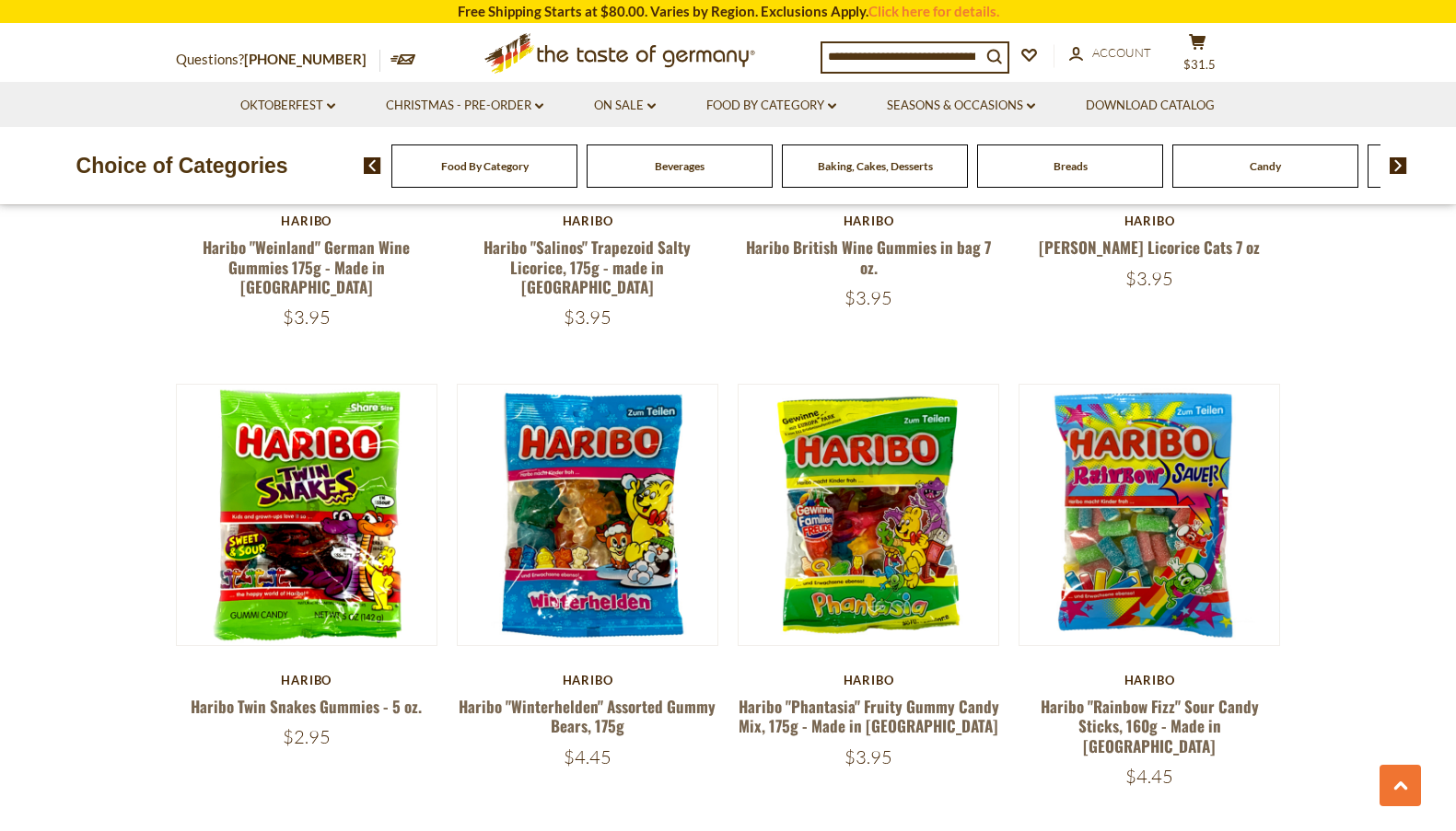
scroll to position [1289, 0]
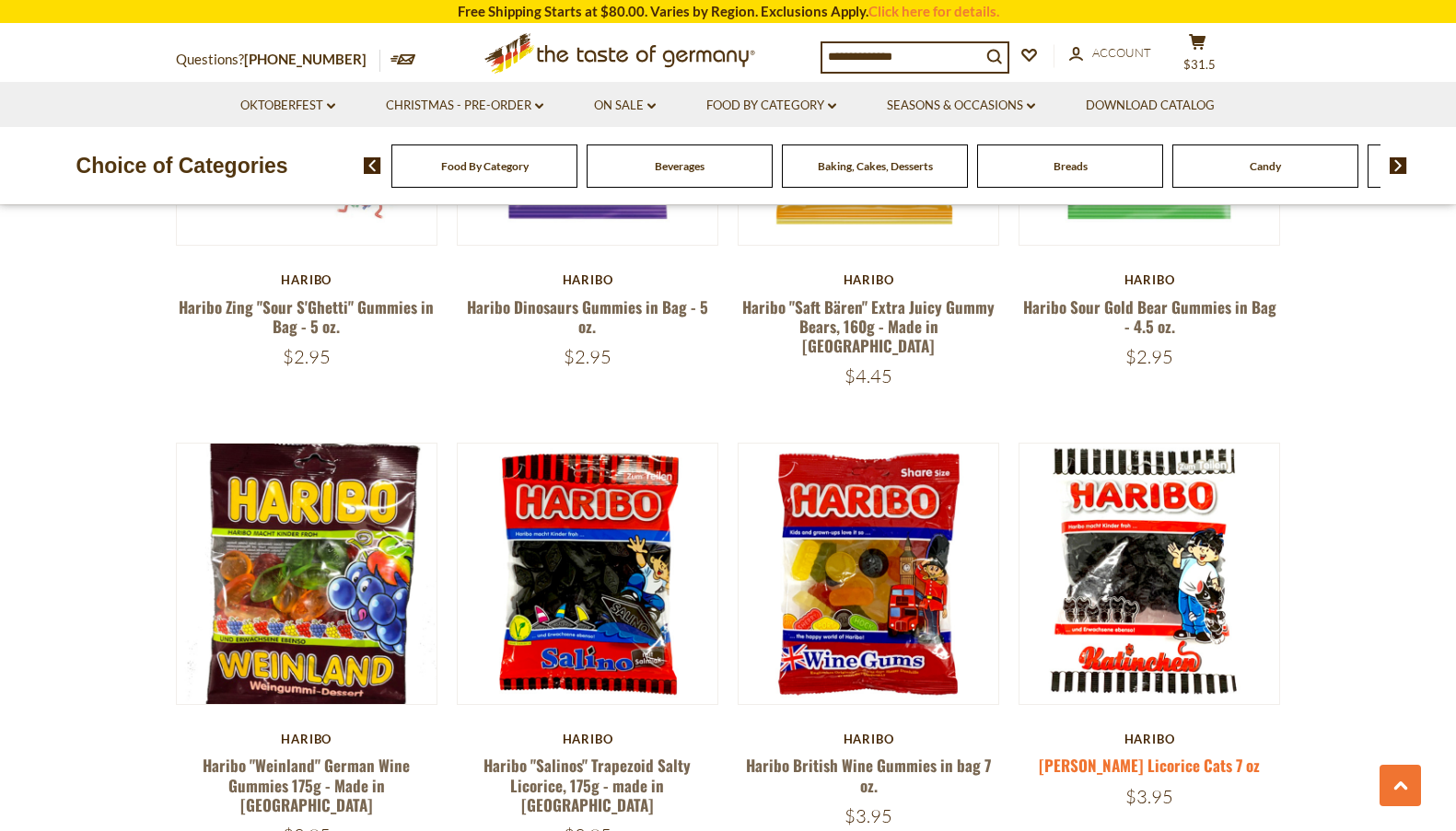
click at [1071, 753] on link "[PERSON_NAME] Licorice Cats 7 oz" at bounding box center [1149, 765] width 221 height 23
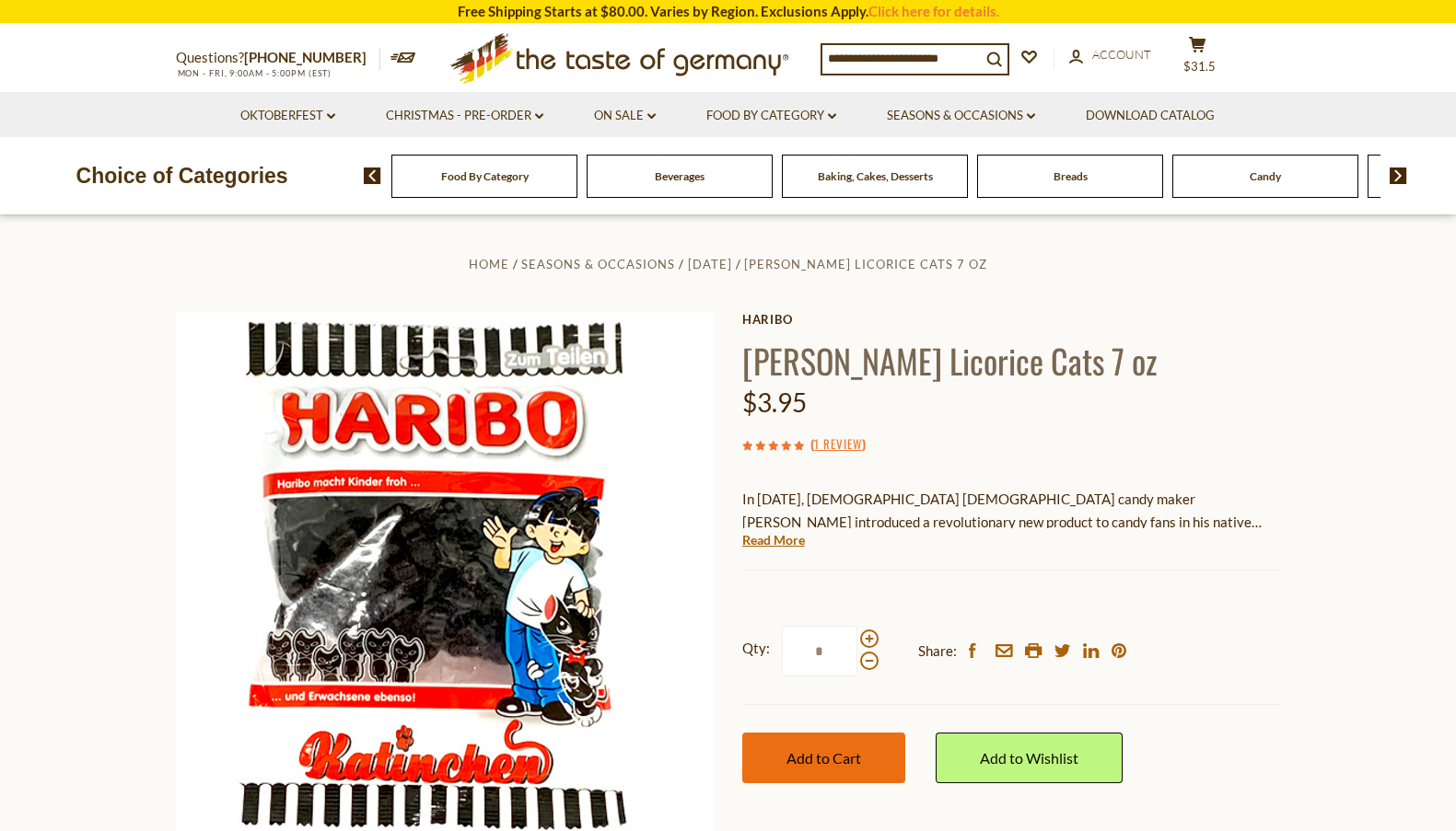
click at [839, 762] on span "Add to Cart" at bounding box center [824, 758] width 75 height 18
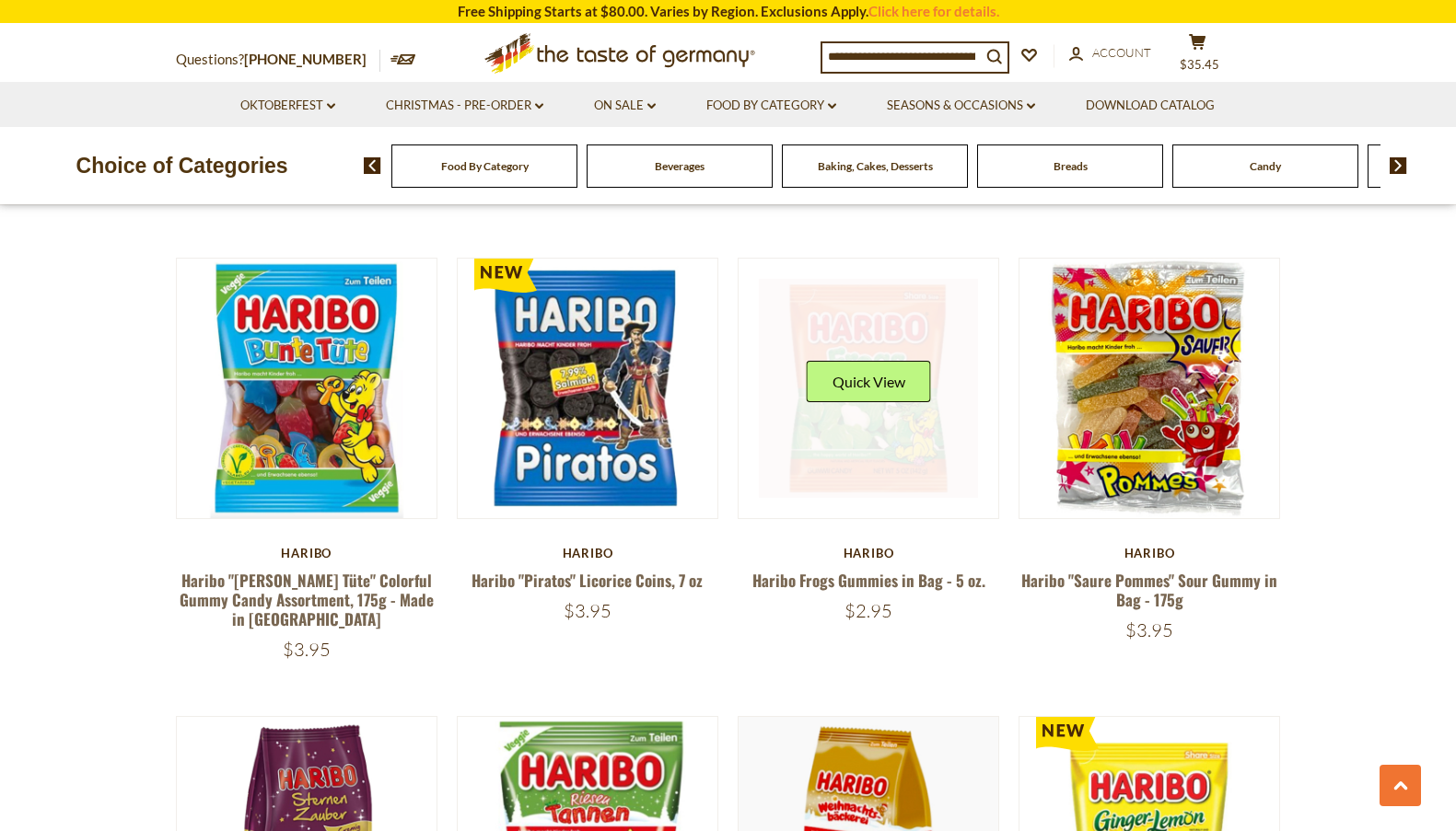
scroll to position [3521, 0]
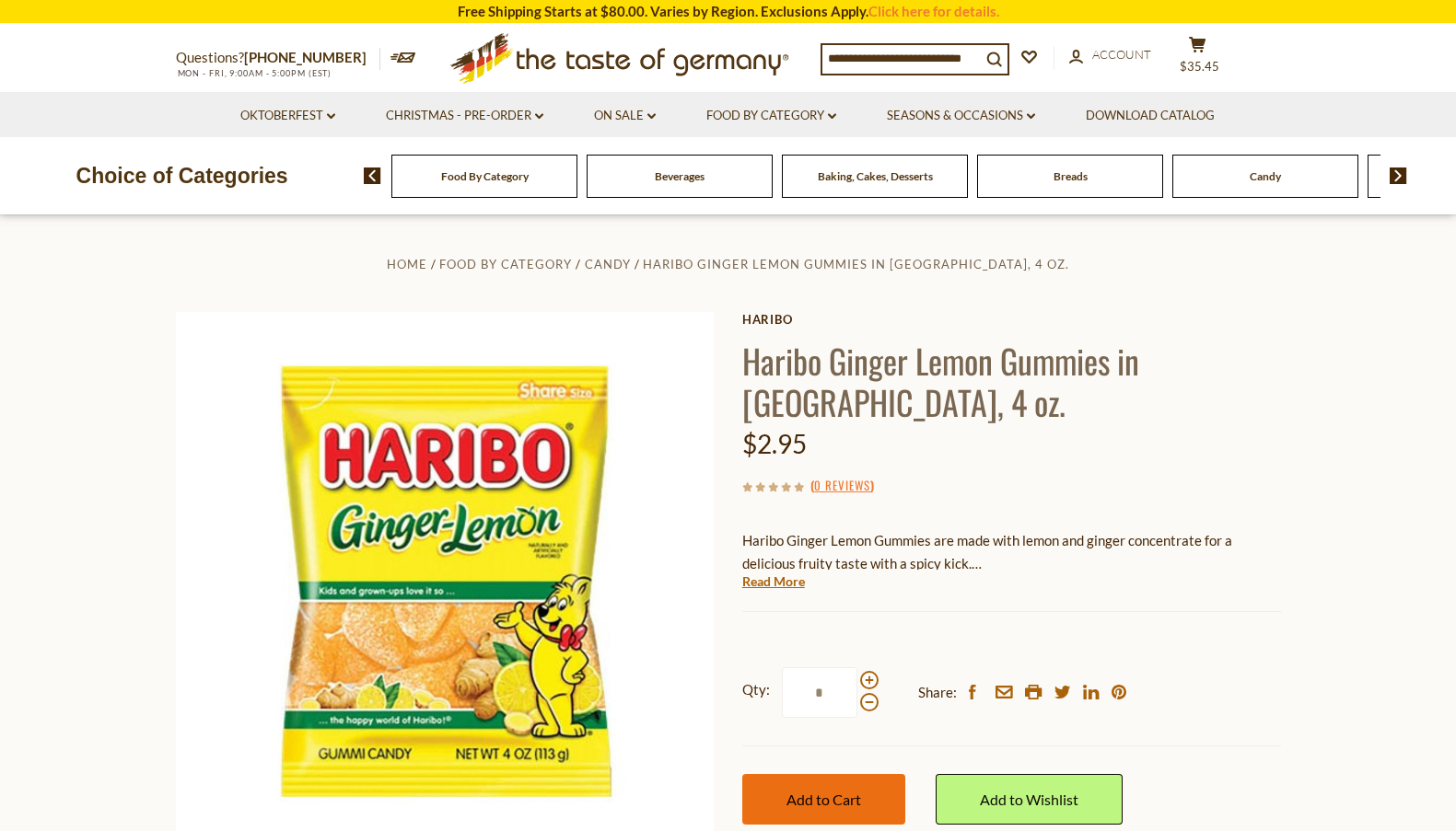
click at [794, 791] on span "Add to Cart" at bounding box center [824, 799] width 75 height 18
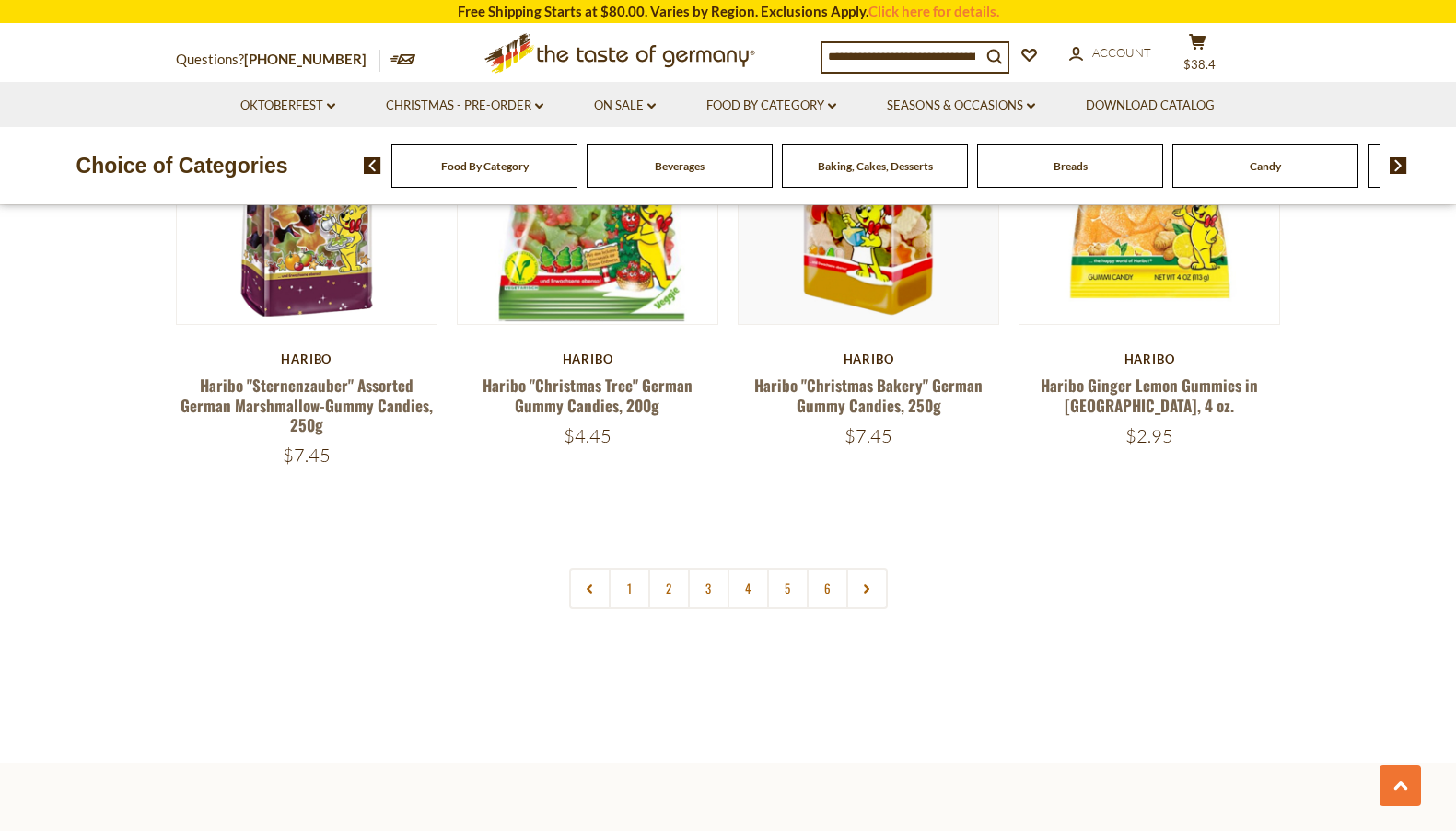
scroll to position [3797, 0]
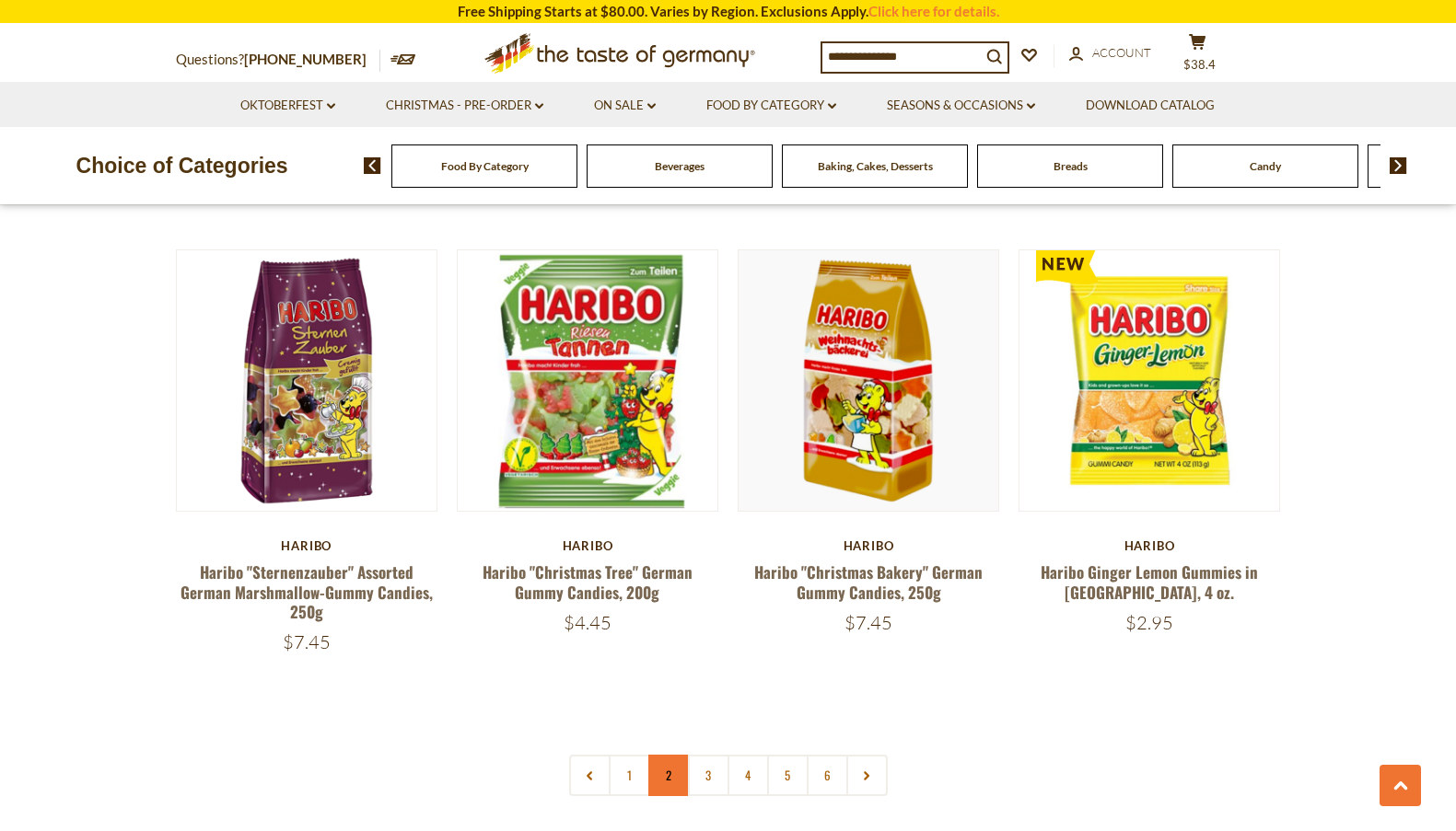
click at [665, 754] on link "2" at bounding box center [669, 775] width 41 height 41
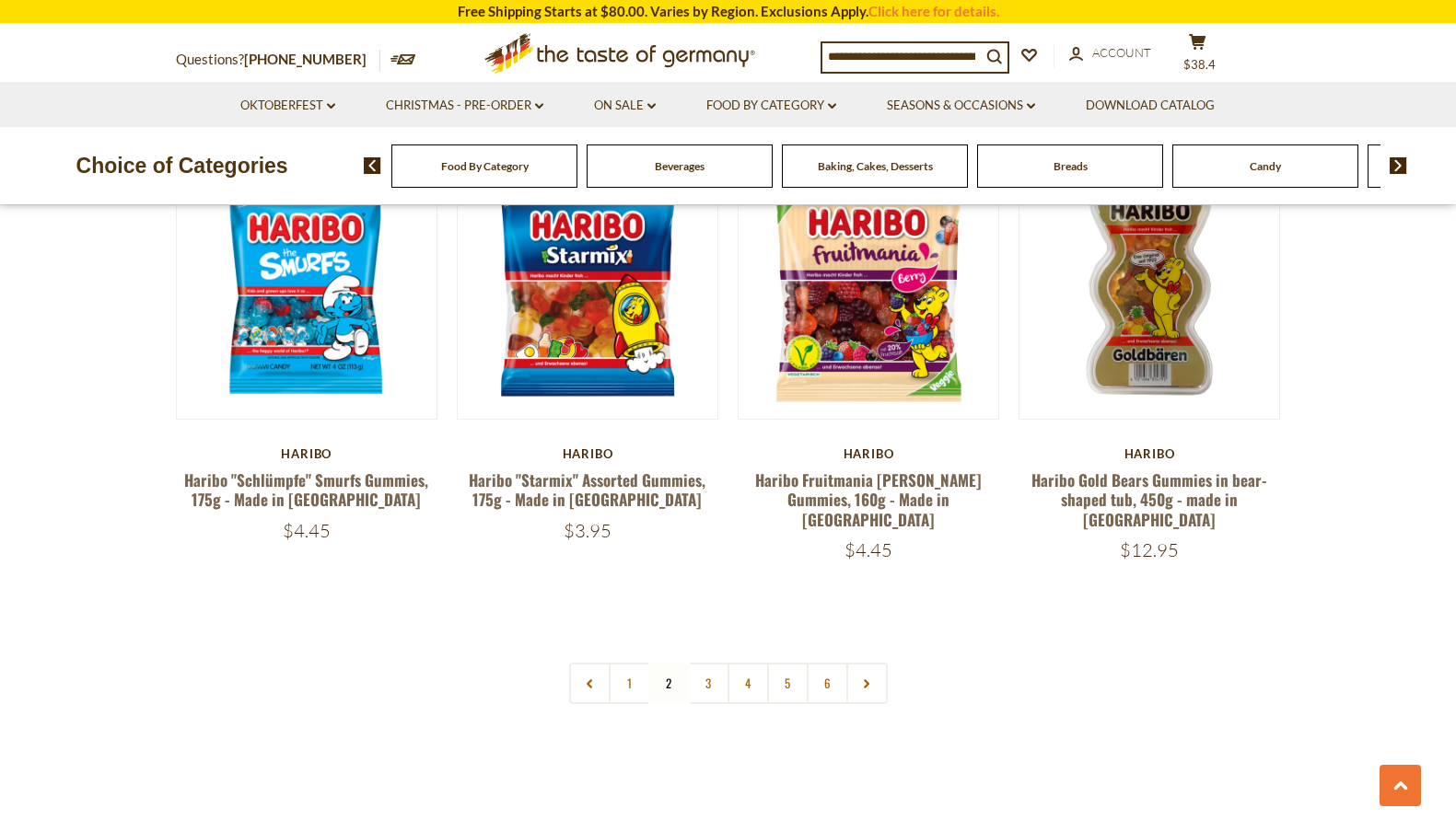
scroll to position [3878, 0]
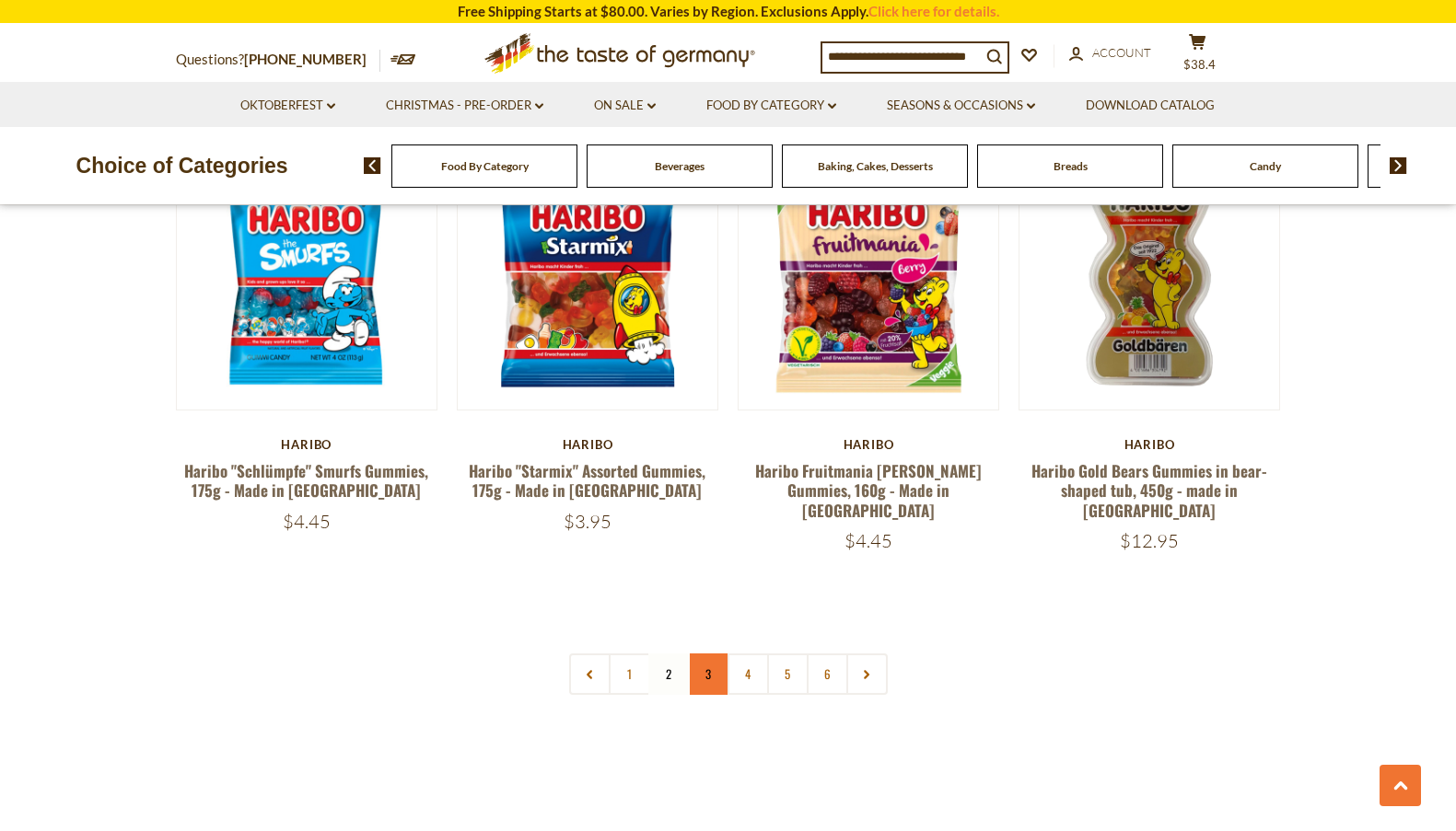
click at [708, 653] on link "3" at bounding box center [709, 674] width 41 height 41
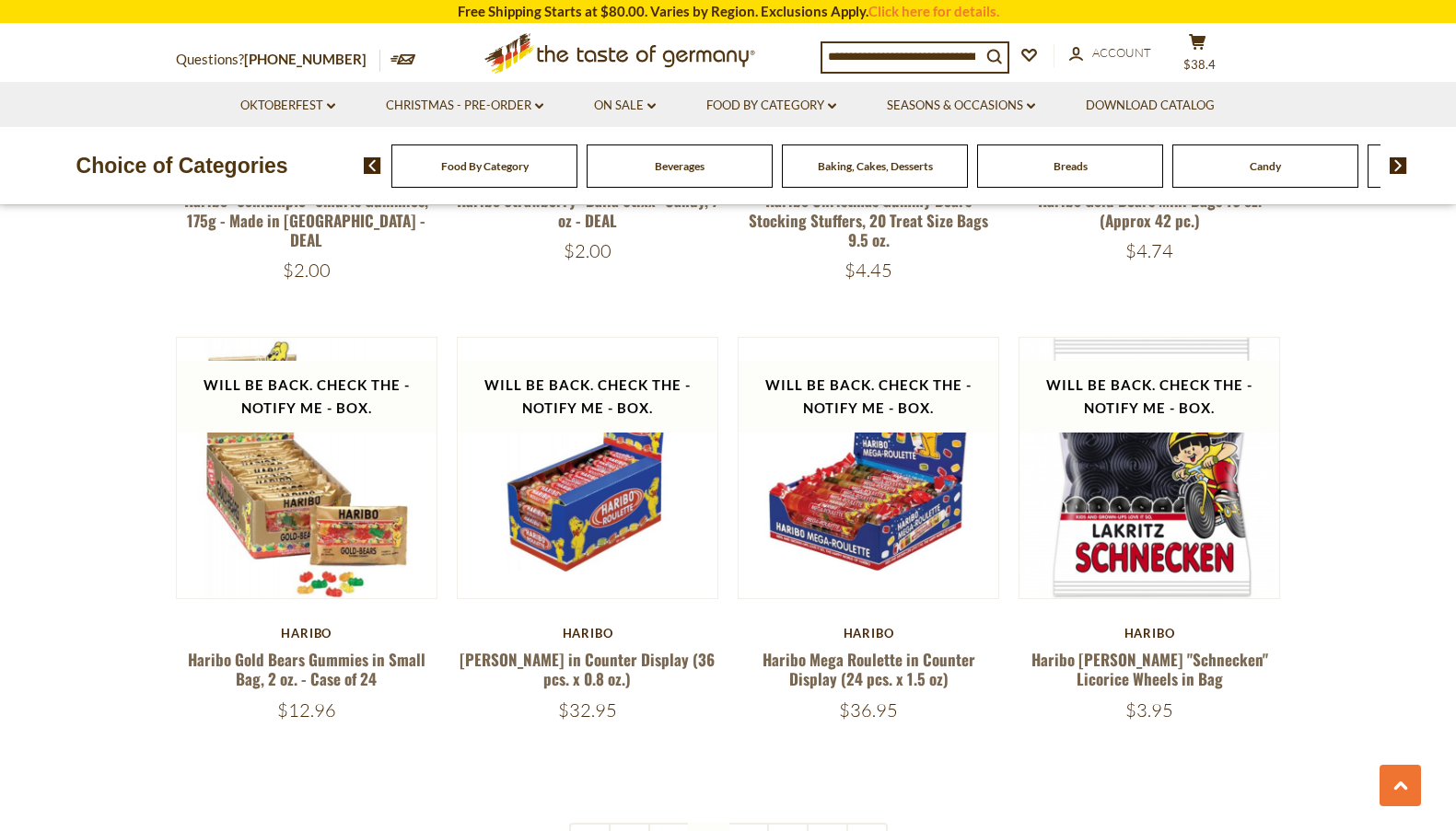
scroll to position [3695, 0]
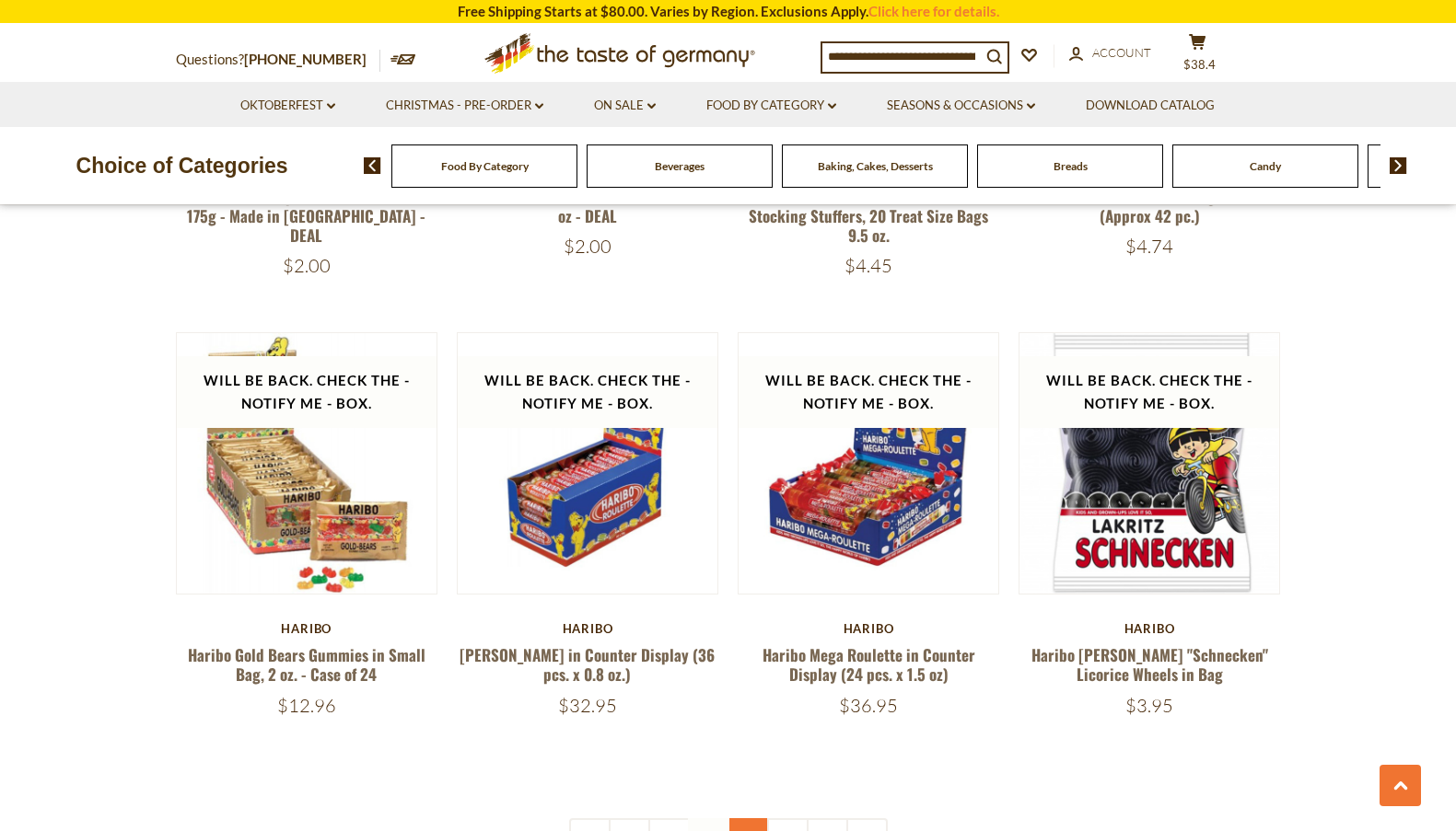
click at [743, 818] on link "4" at bounding box center [748, 838] width 41 height 41
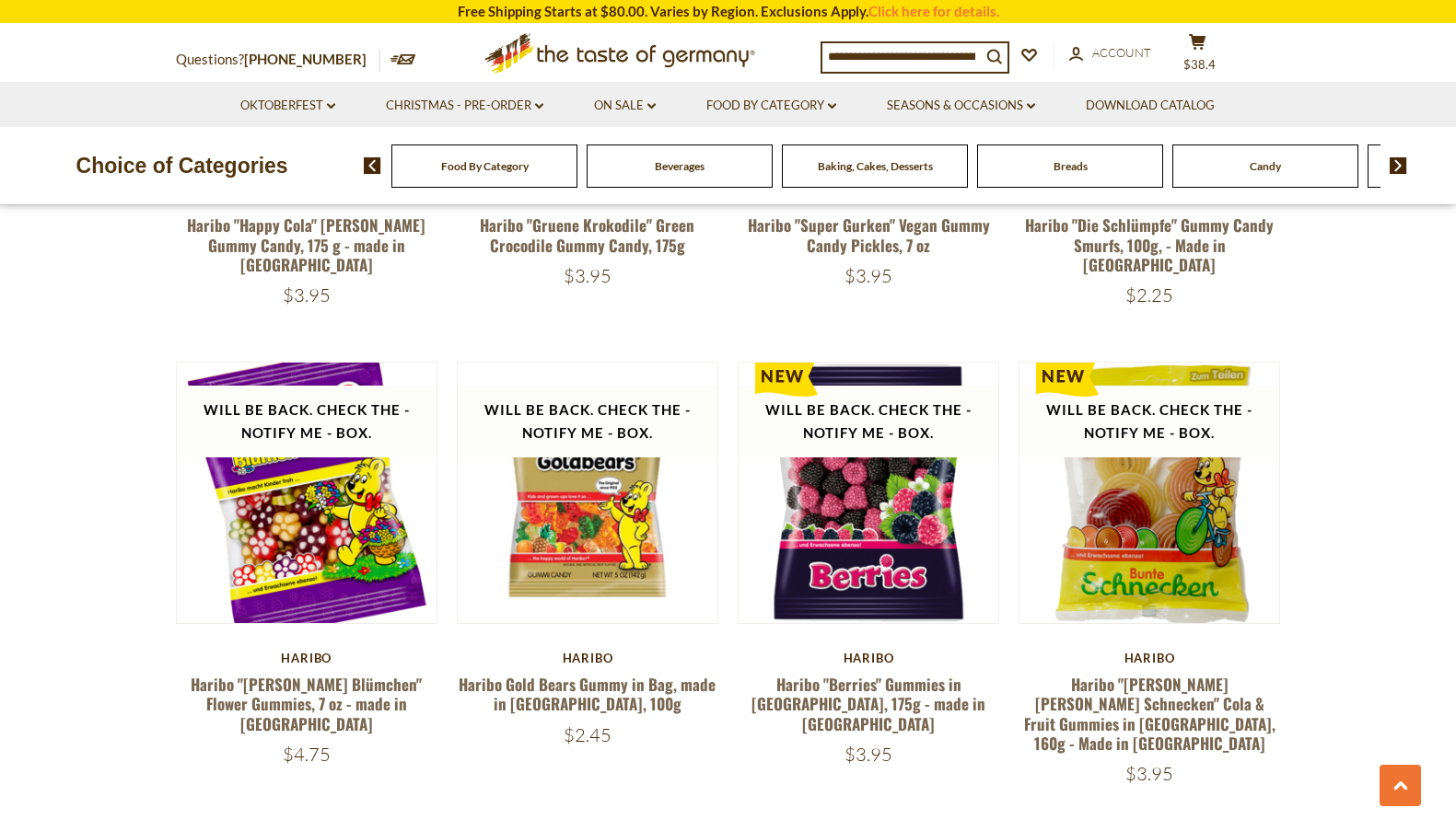
scroll to position [3681, 0]
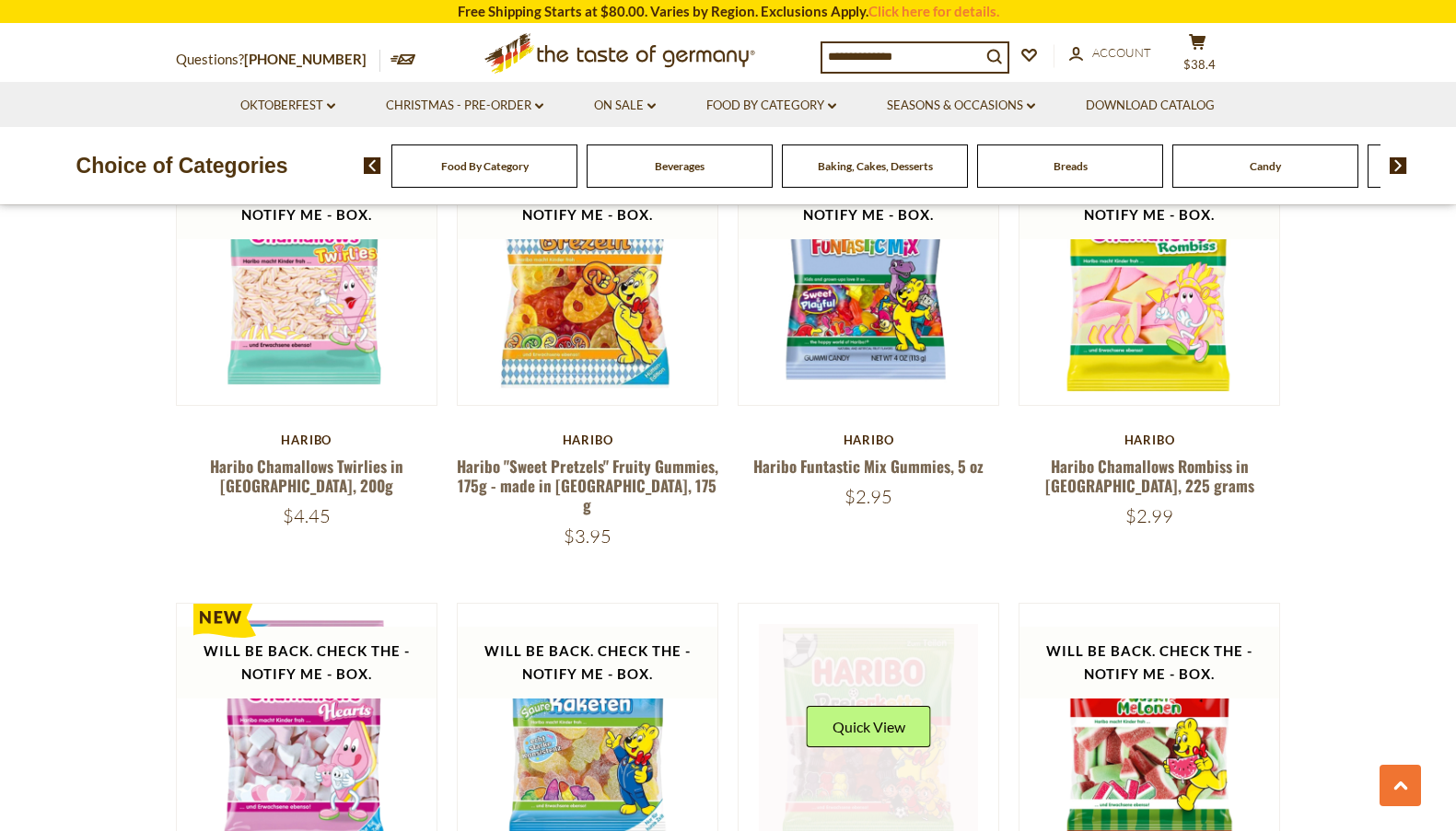
scroll to position [2037, 0]
